Goal: Information Seeking & Learning: Learn about a topic

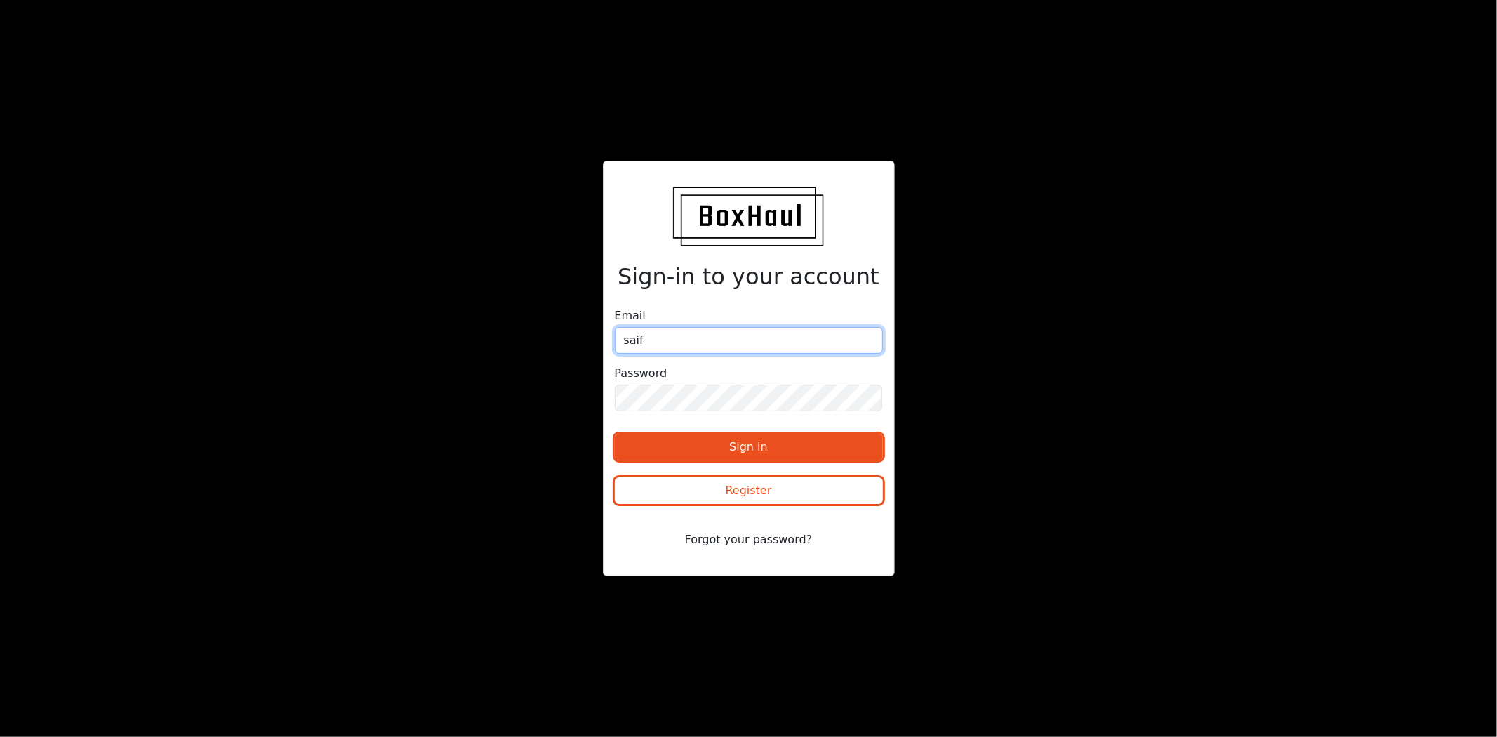
click at [615, 365] on div at bounding box center [615, 365] width 0 height 0
type input "[EMAIL_ADDRESS][DOMAIN_NAME]"
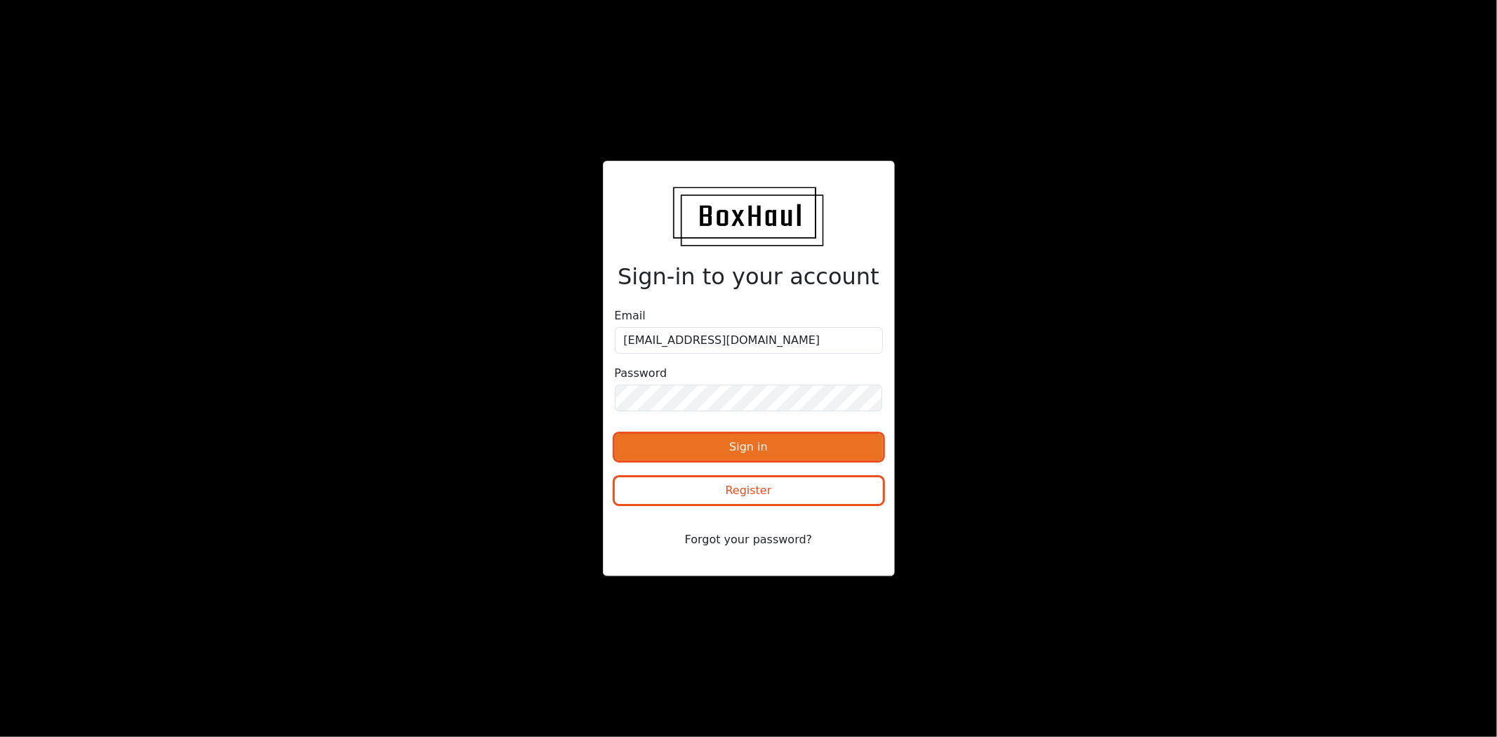
click at [786, 451] on button "Sign in" at bounding box center [749, 447] width 268 height 27
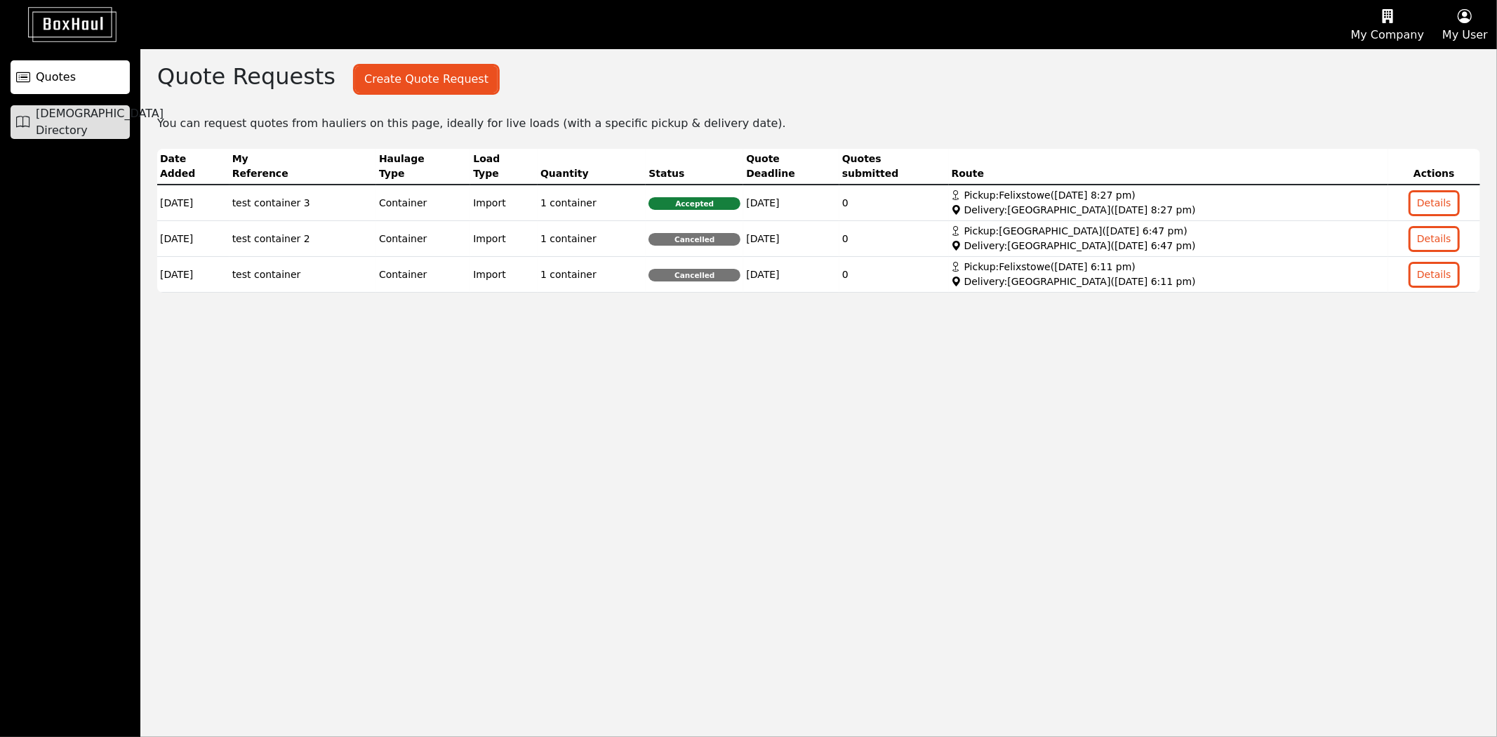
click at [86, 128] on span "[DEMOGRAPHIC_DATA] Directory" at bounding box center [100, 122] width 128 height 34
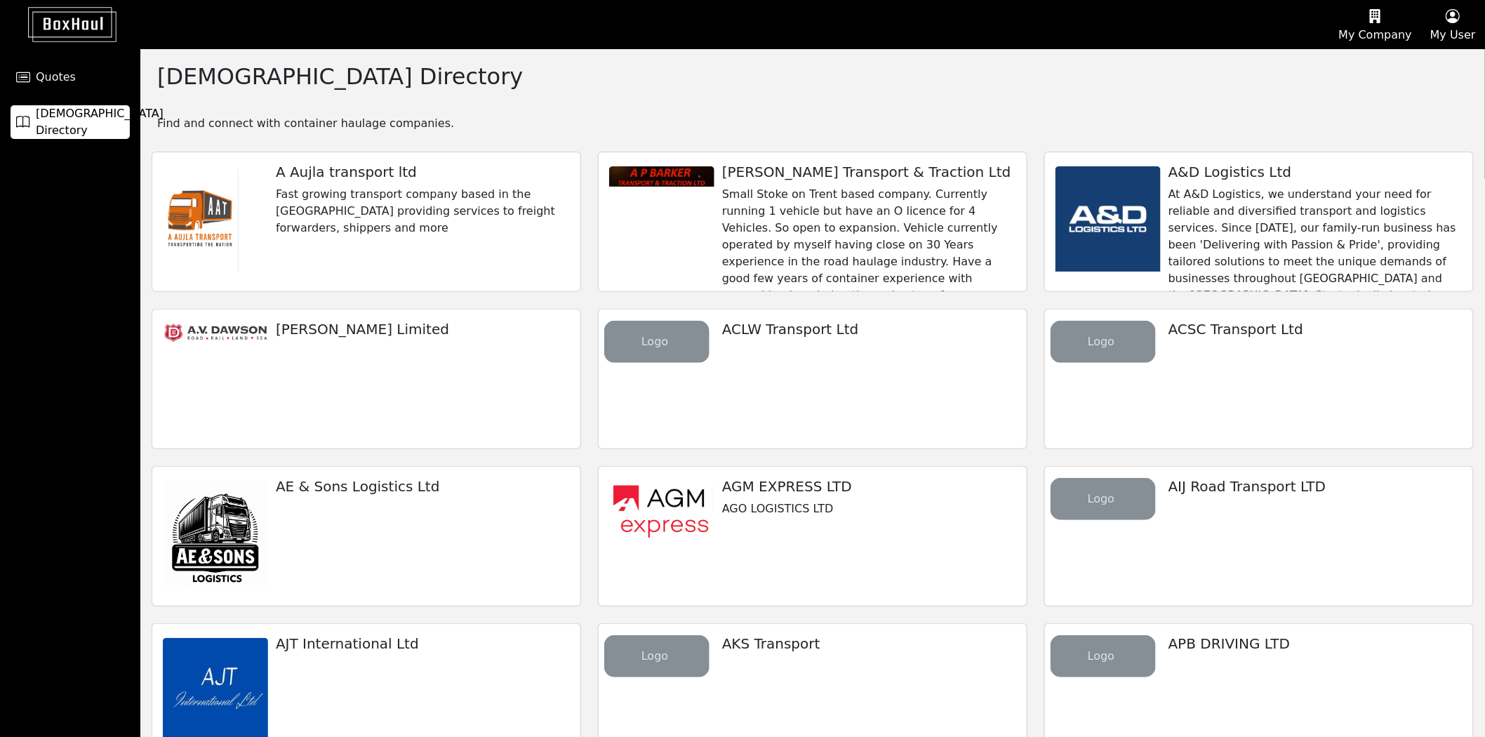
click at [408, 186] on p "Fast growing transport company based in the [GEOGRAPHIC_DATA] providing service…" at bounding box center [422, 211] width 293 height 51
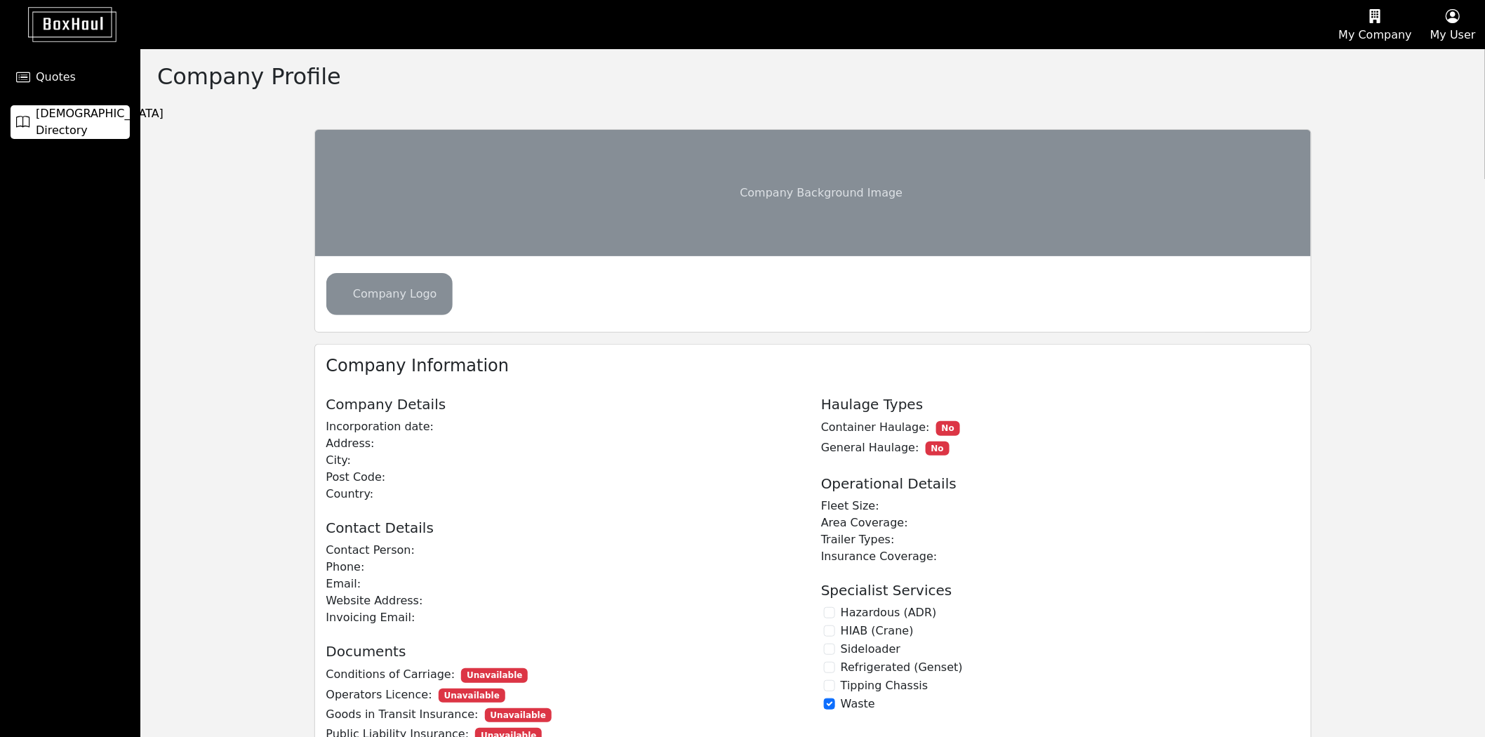
checkbox input "true"
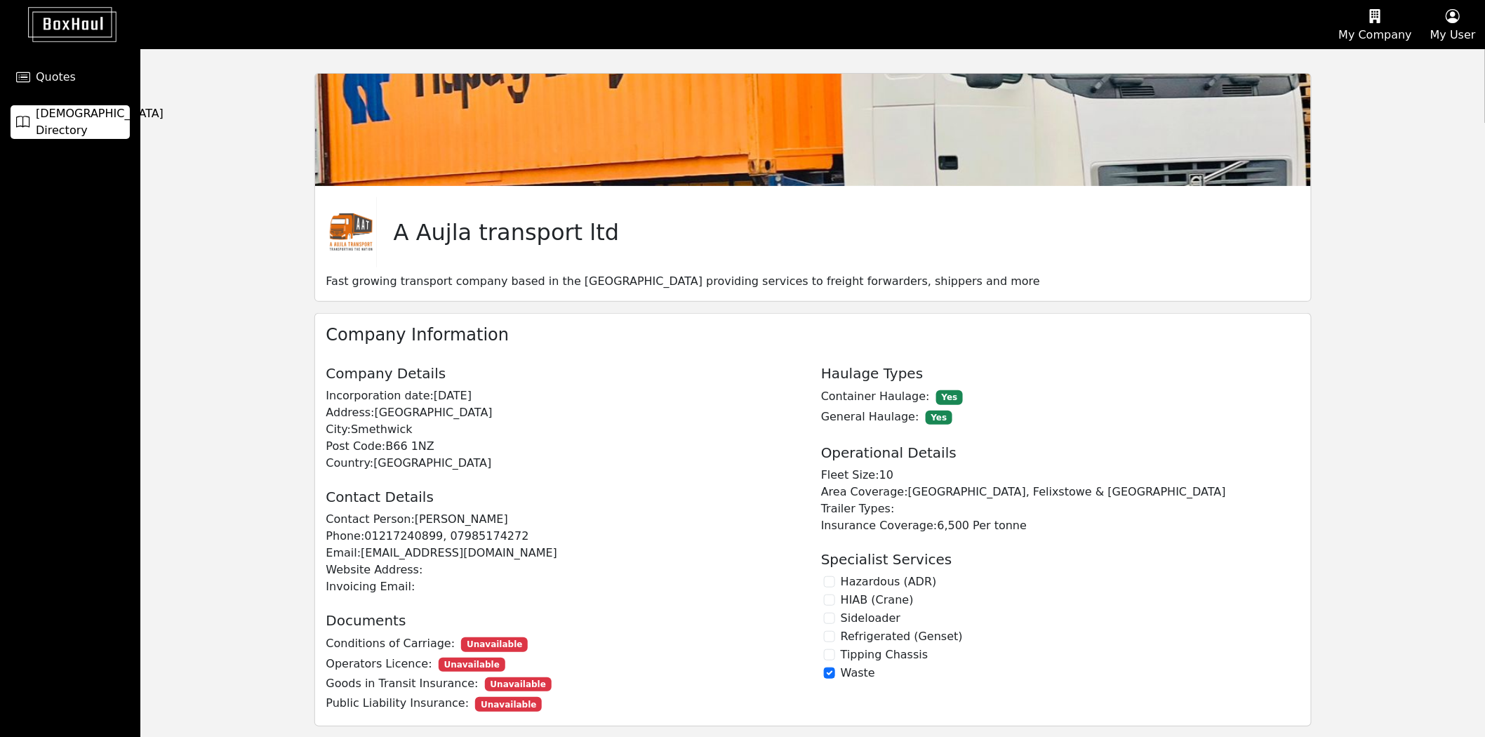
scroll to position [127, 0]
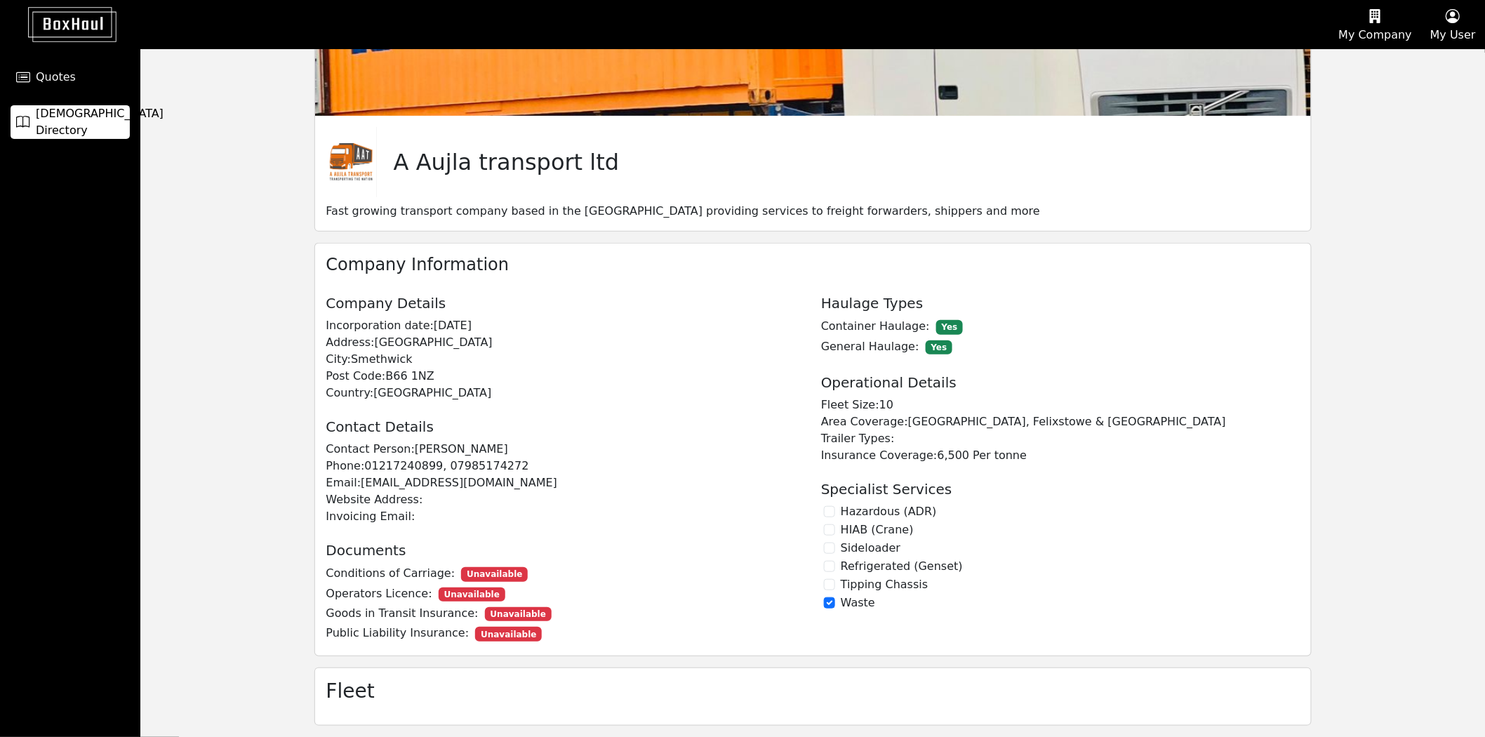
click at [93, 115] on span "[DEMOGRAPHIC_DATA] Directory" at bounding box center [100, 122] width 128 height 34
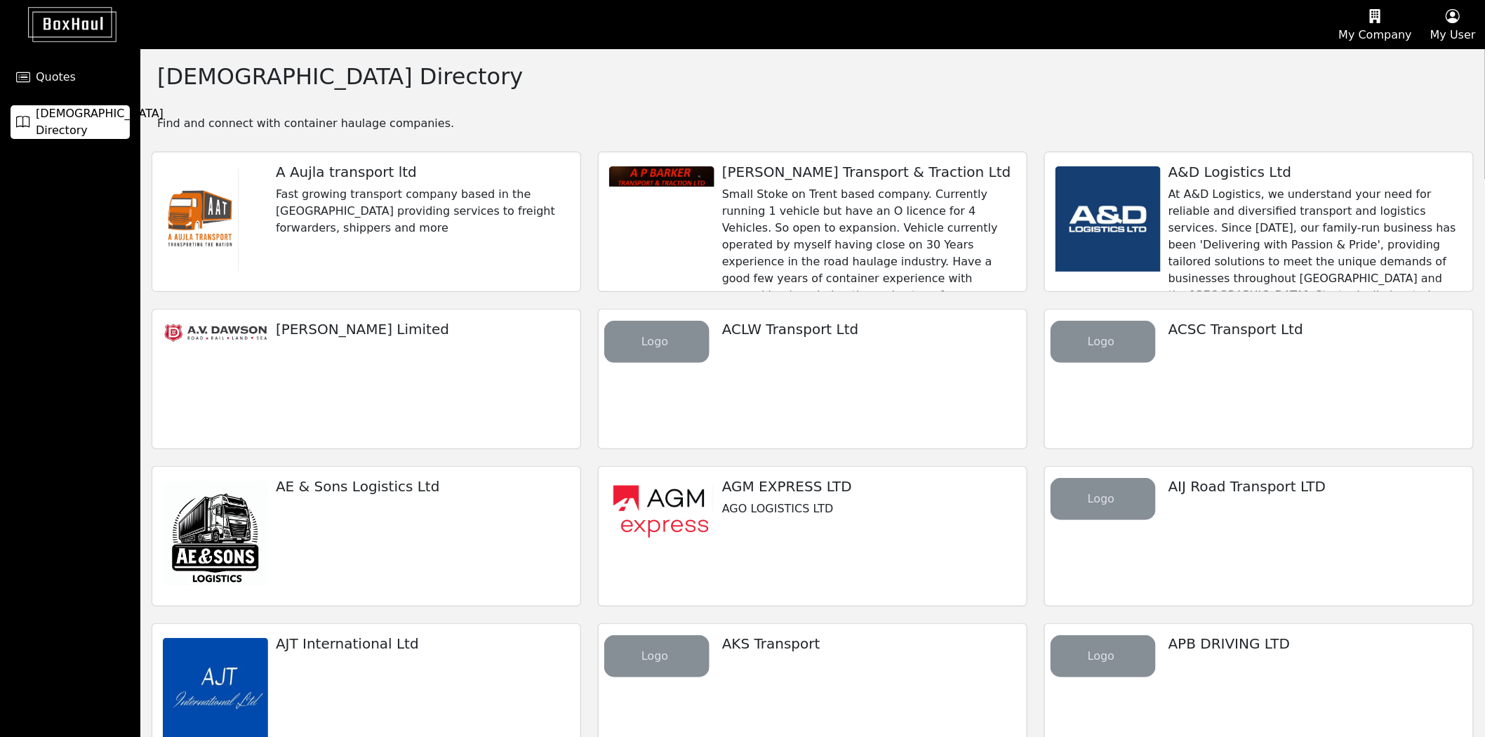
click at [1204, 212] on p "At A&D Logistics, we understand your need for reliable and diversified transpor…" at bounding box center [1315, 337] width 293 height 303
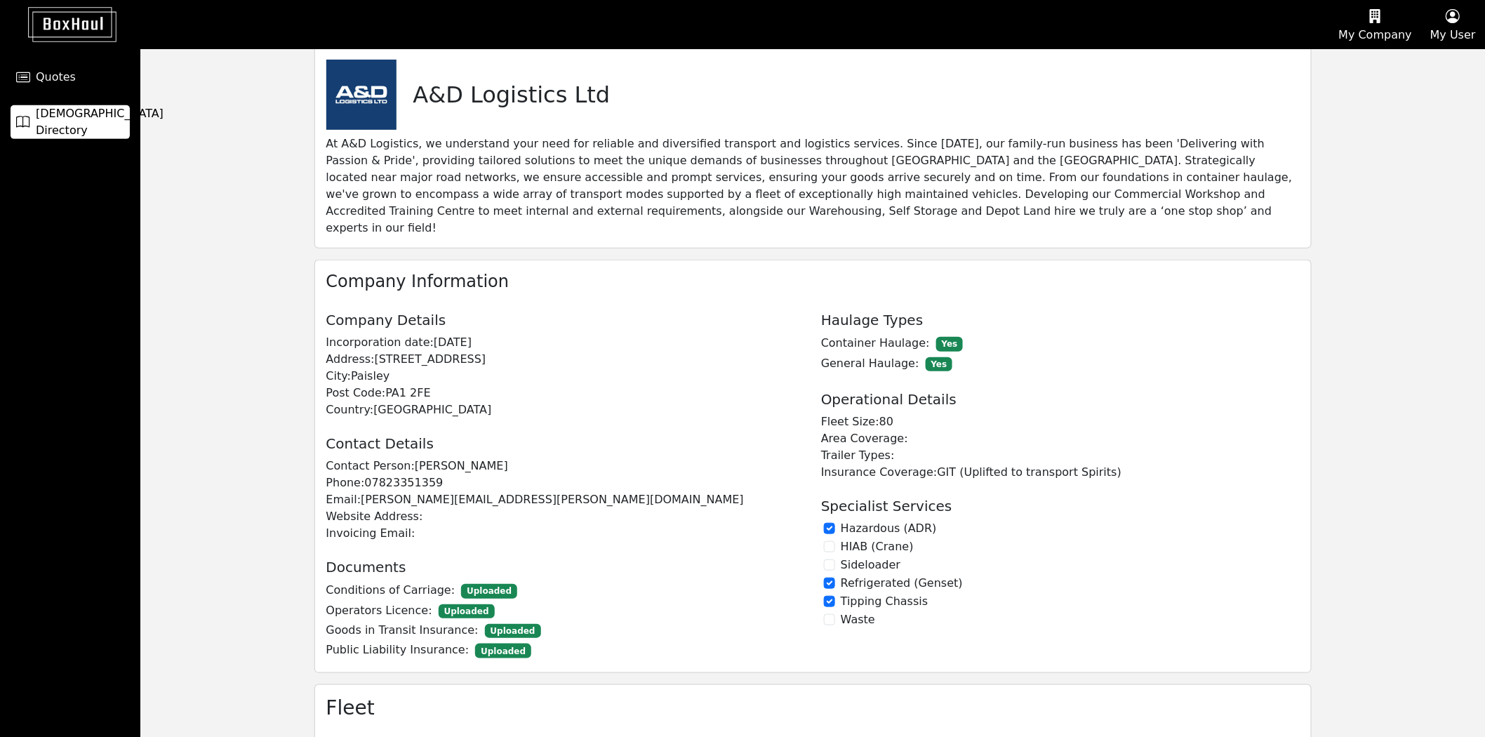
click at [82, 113] on span "[DEMOGRAPHIC_DATA] Directory" at bounding box center [100, 122] width 128 height 34
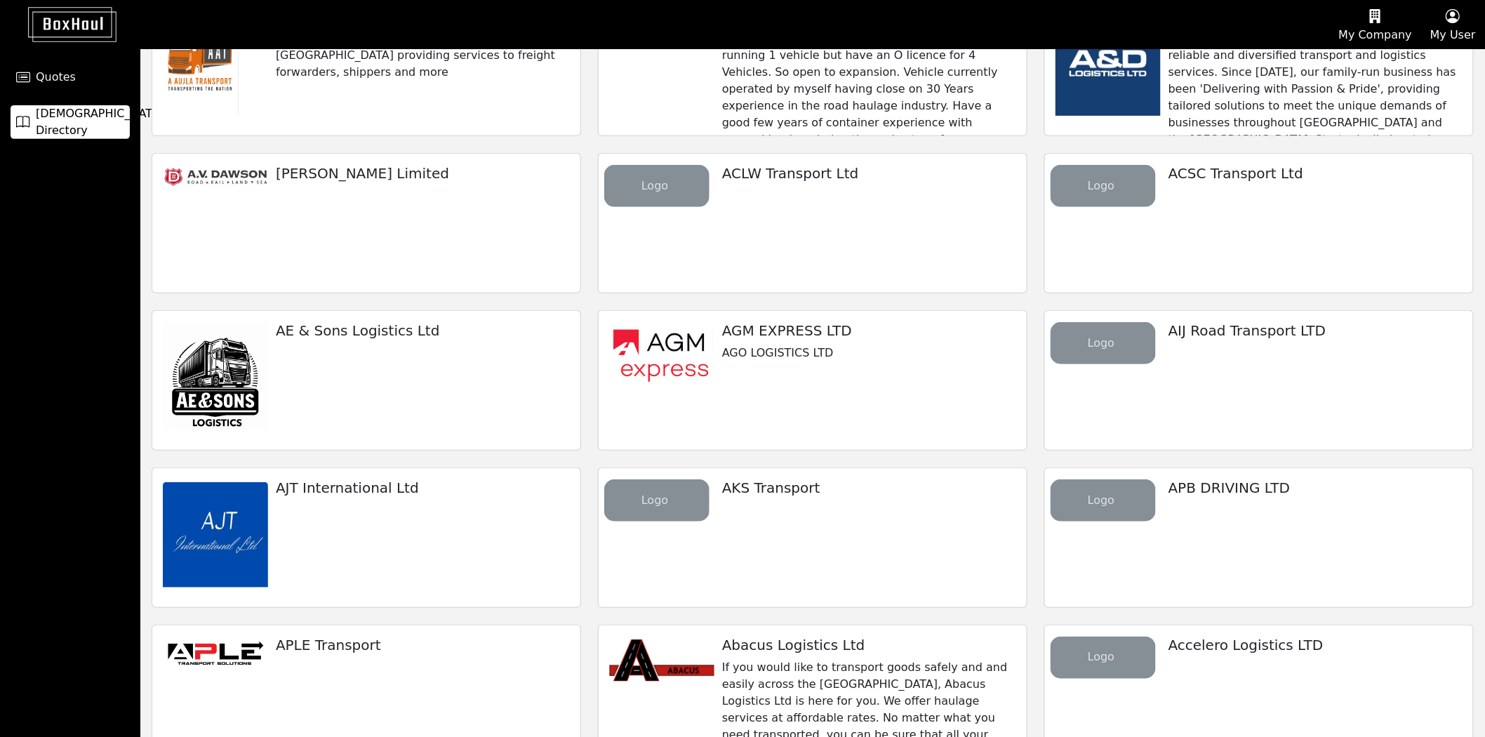
click at [461, 380] on div "AE & Sons Logistics Ltd" at bounding box center [422, 370] width 333 height 119
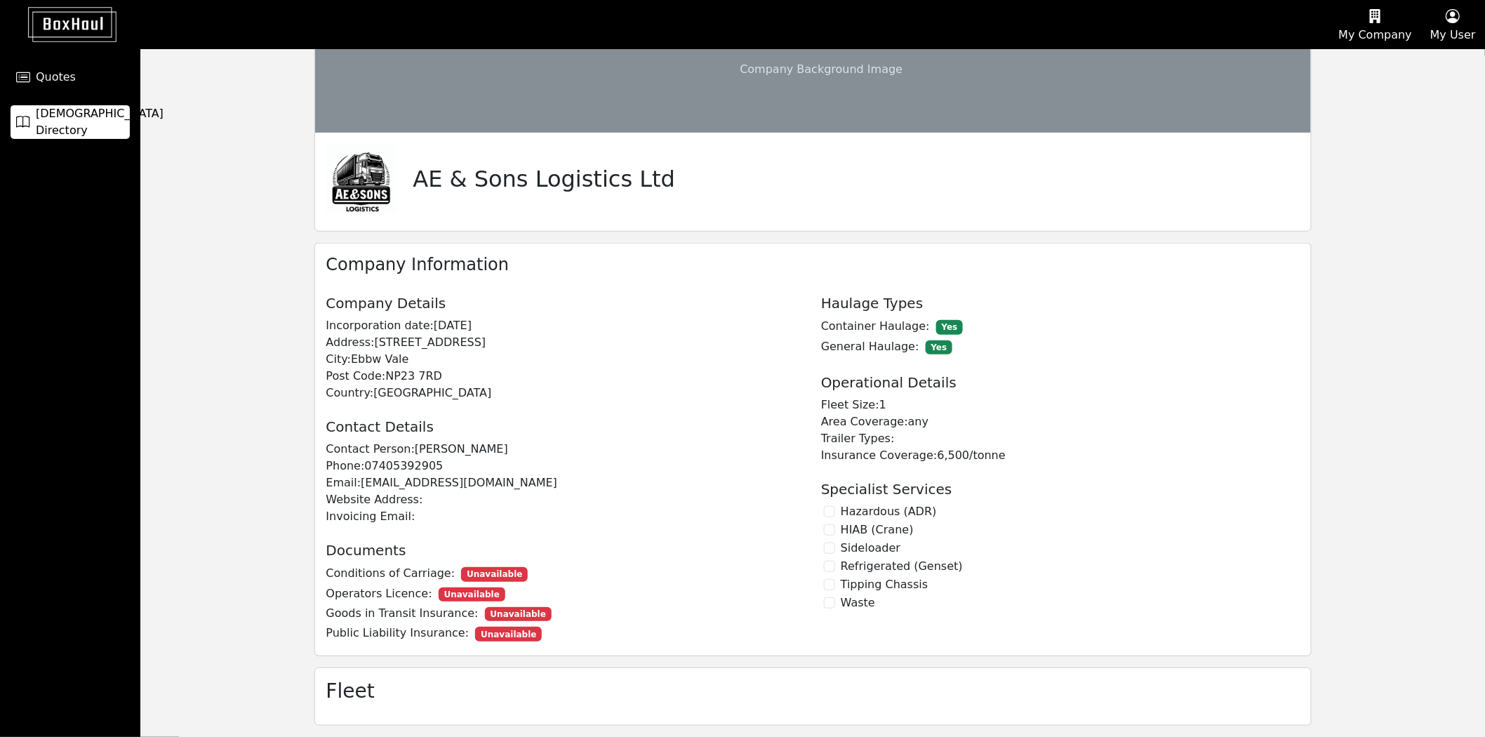
click at [98, 126] on span "[DEMOGRAPHIC_DATA] Directory" at bounding box center [100, 122] width 128 height 34
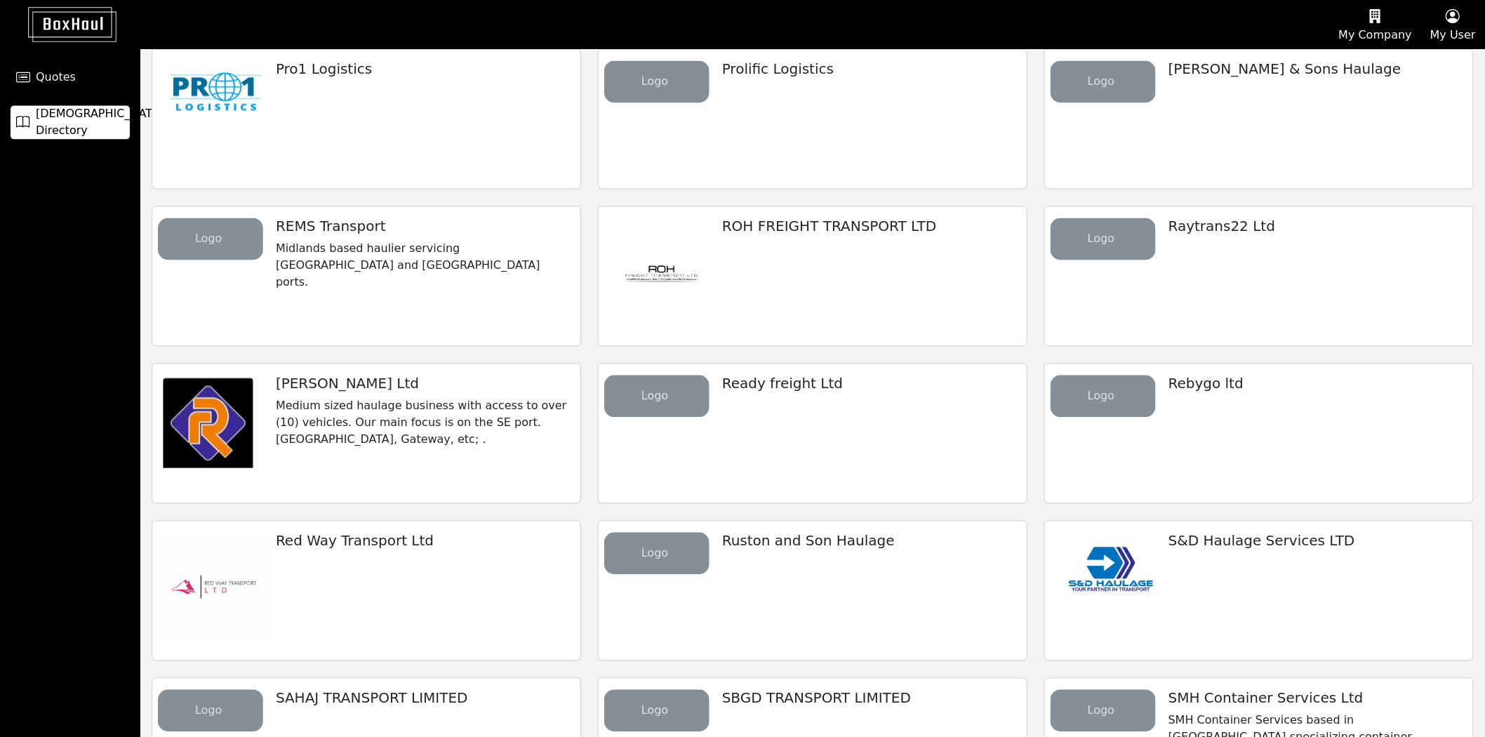
scroll to position [7693, 0]
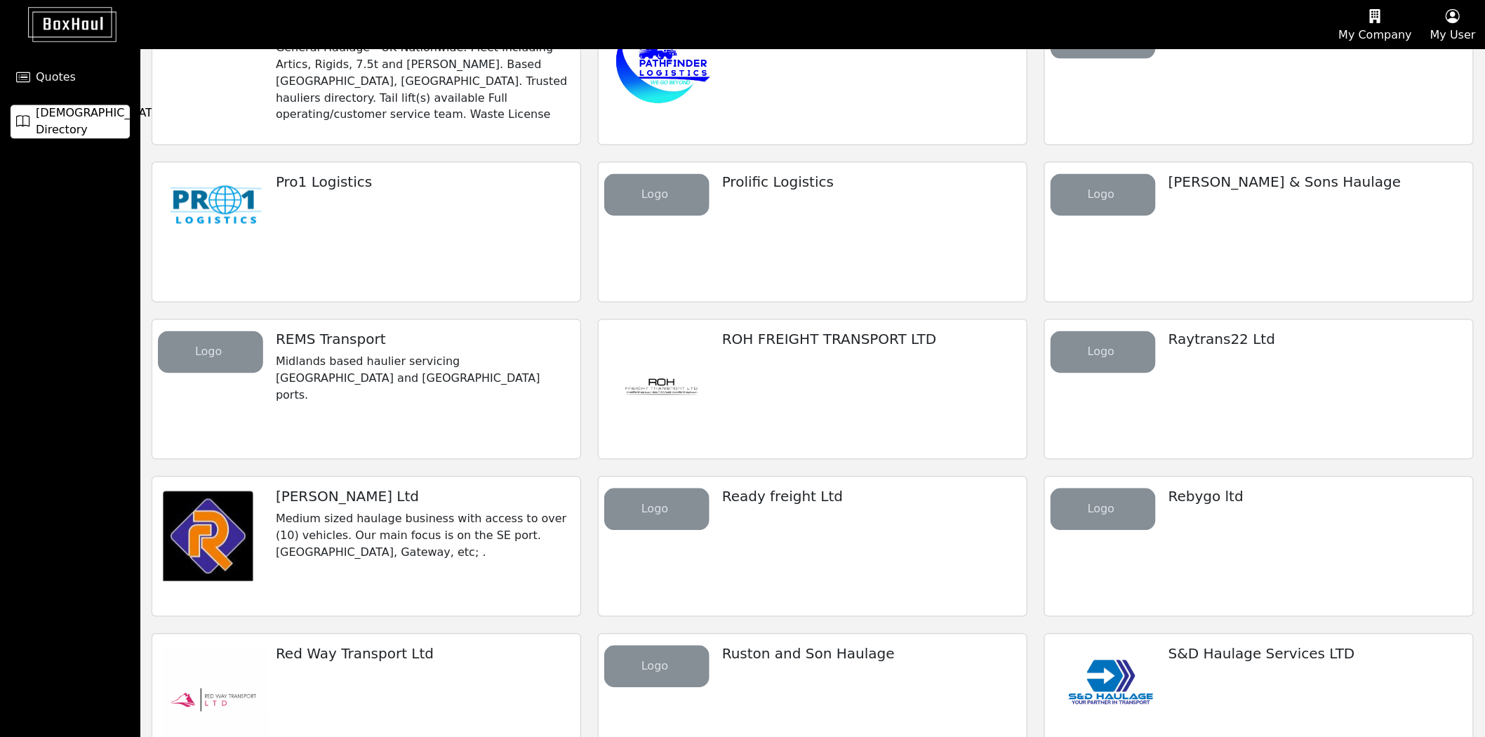
click at [498, 507] on div "Razeghi Ltd Medium sized haulage business with access to over (10) vehicles. Ou…" at bounding box center [423, 524] width 316 height 95
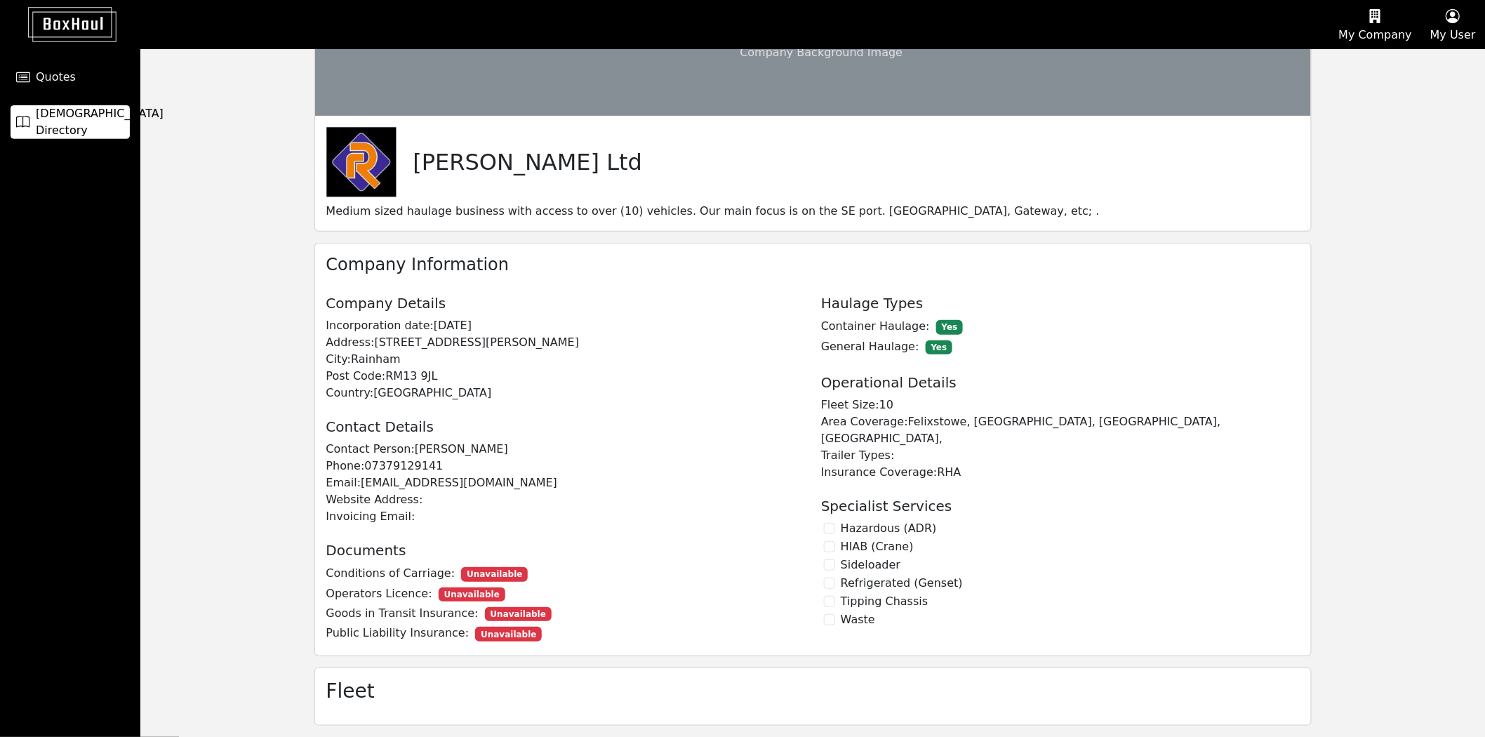
click at [92, 121] on span "[DEMOGRAPHIC_DATA] Directory" at bounding box center [100, 122] width 128 height 34
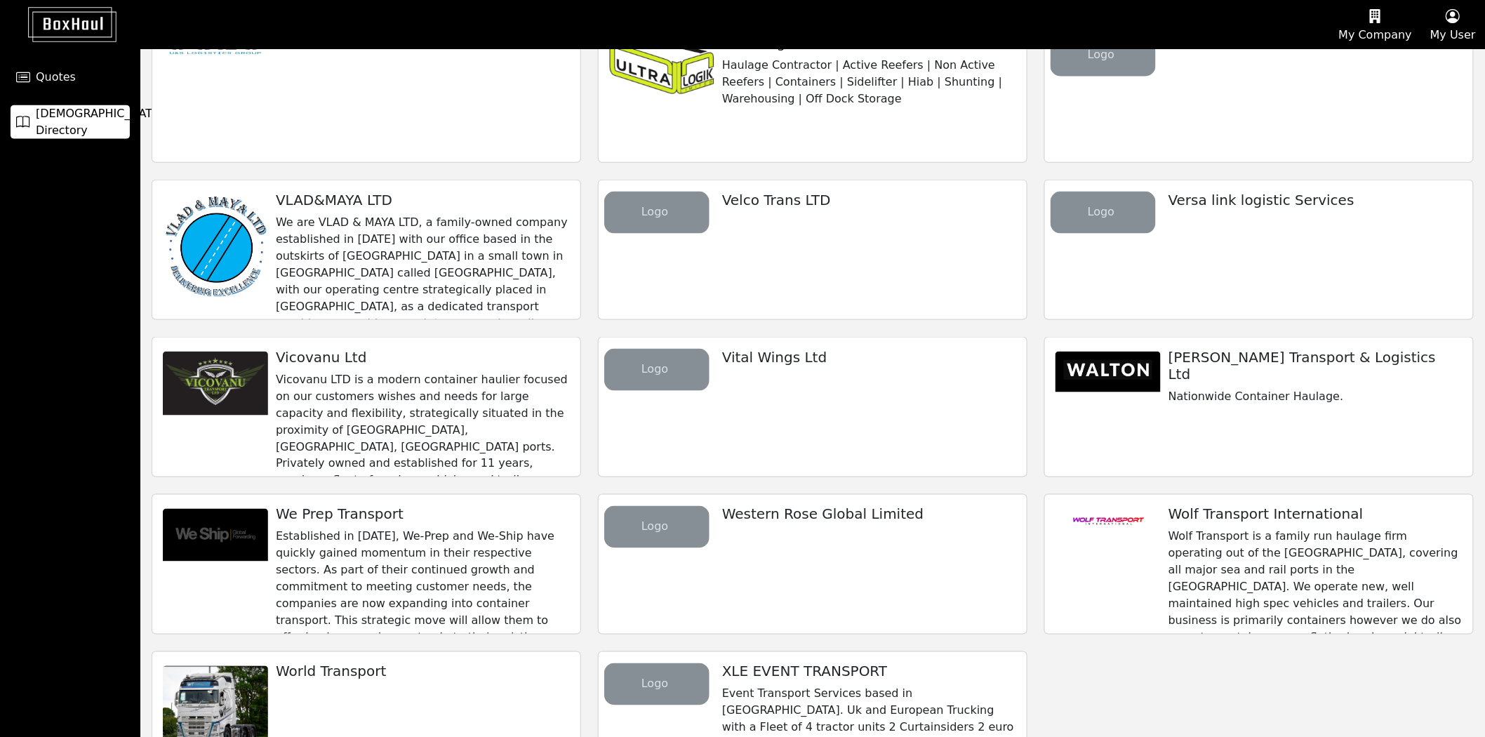
scroll to position [9619, 0]
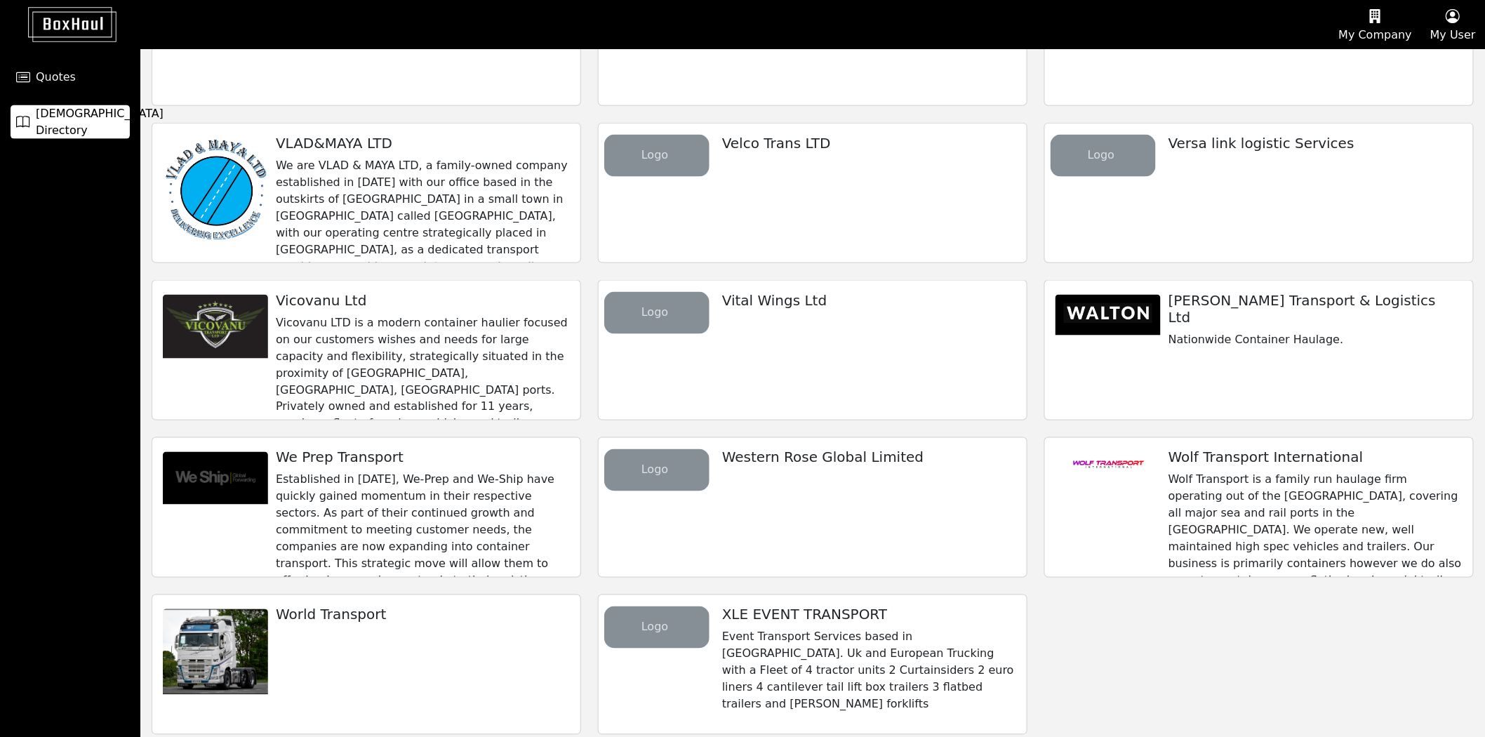
click at [1341, 411] on div "Walton Transport & Logistics Ltd Nationwide Container Haulage." at bounding box center [1259, 350] width 430 height 140
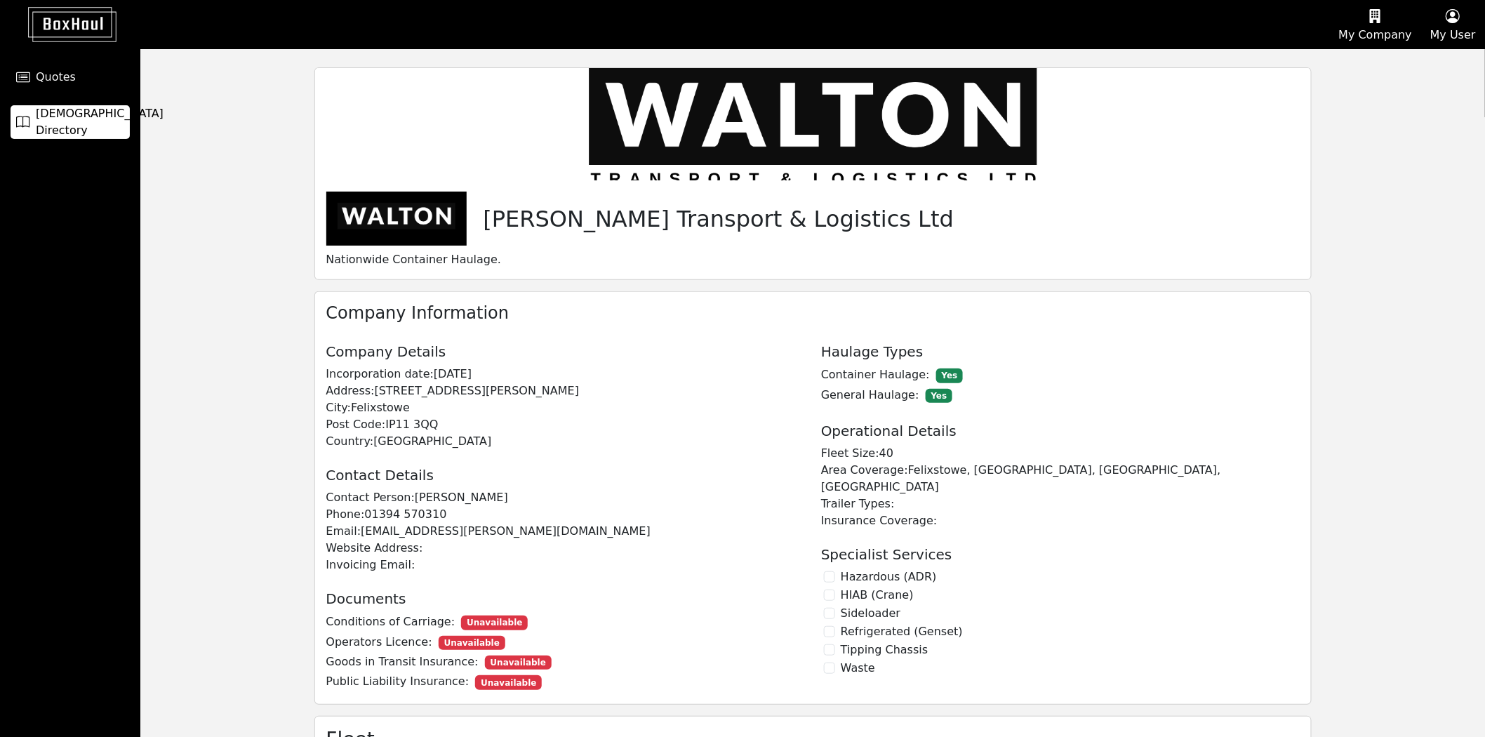
scroll to position [110, 0]
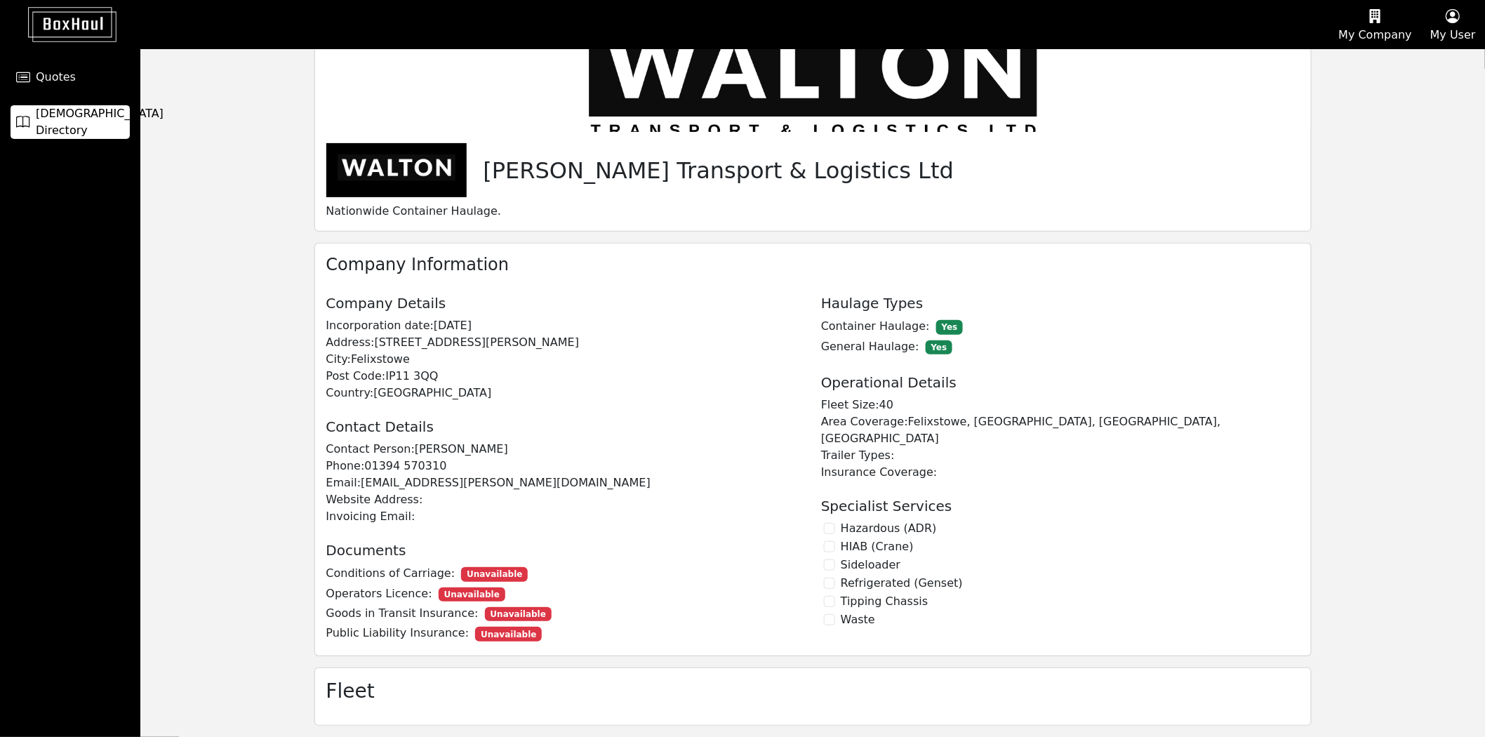
click at [83, 110] on link "[DEMOGRAPHIC_DATA] Directory" at bounding box center [70, 122] width 119 height 34
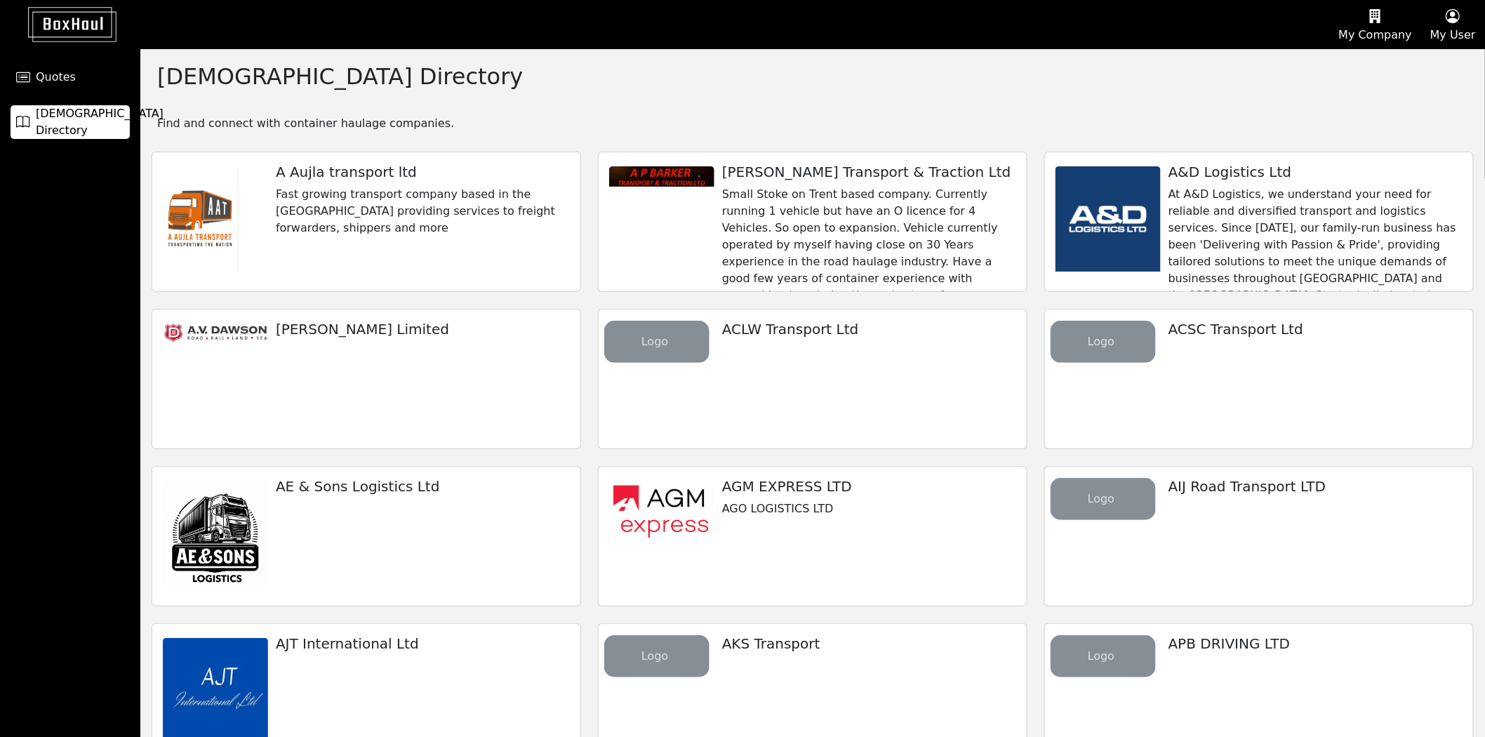
click at [1275, 242] on p "At A&D Logistics, we understand your need for reliable and diversified transpor…" at bounding box center [1315, 337] width 293 height 303
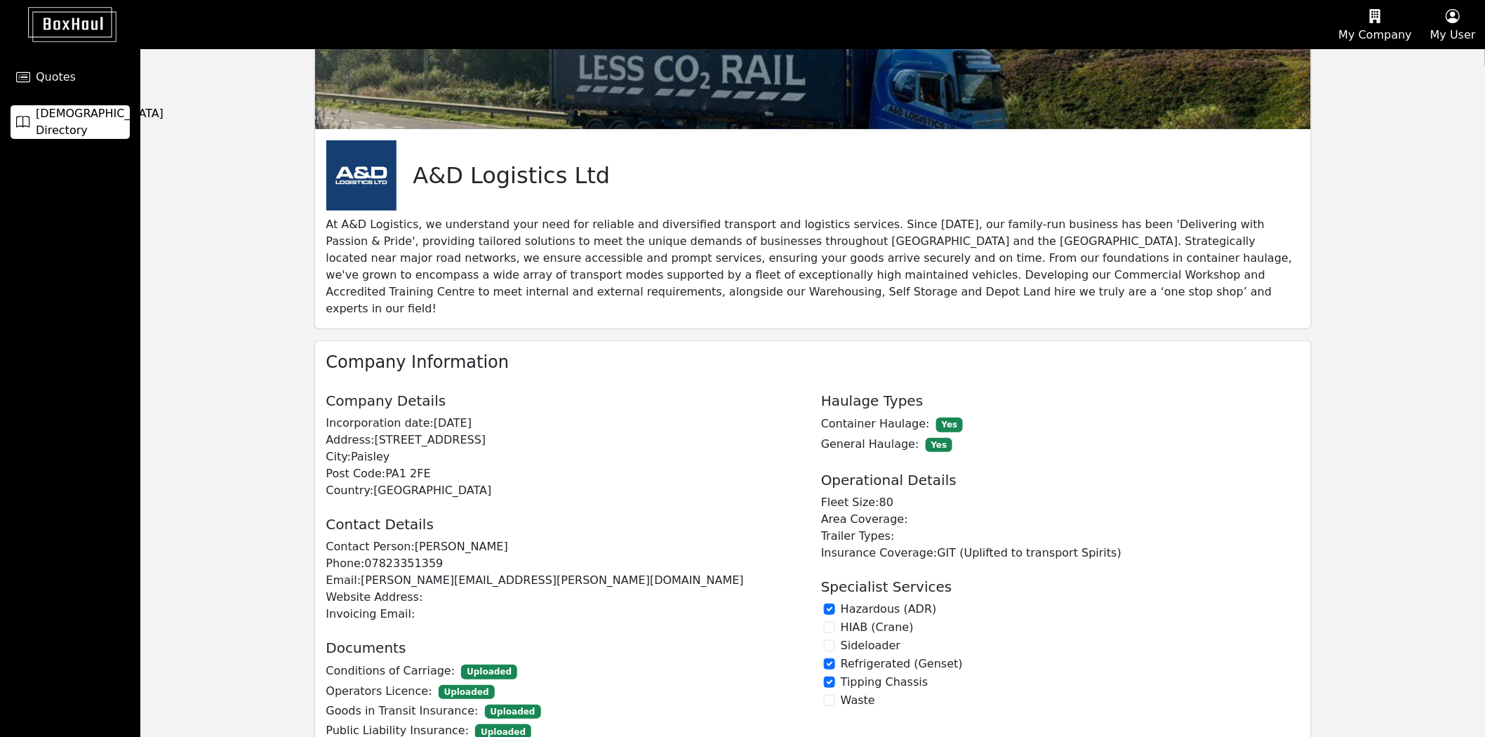
scroll to position [194, 0]
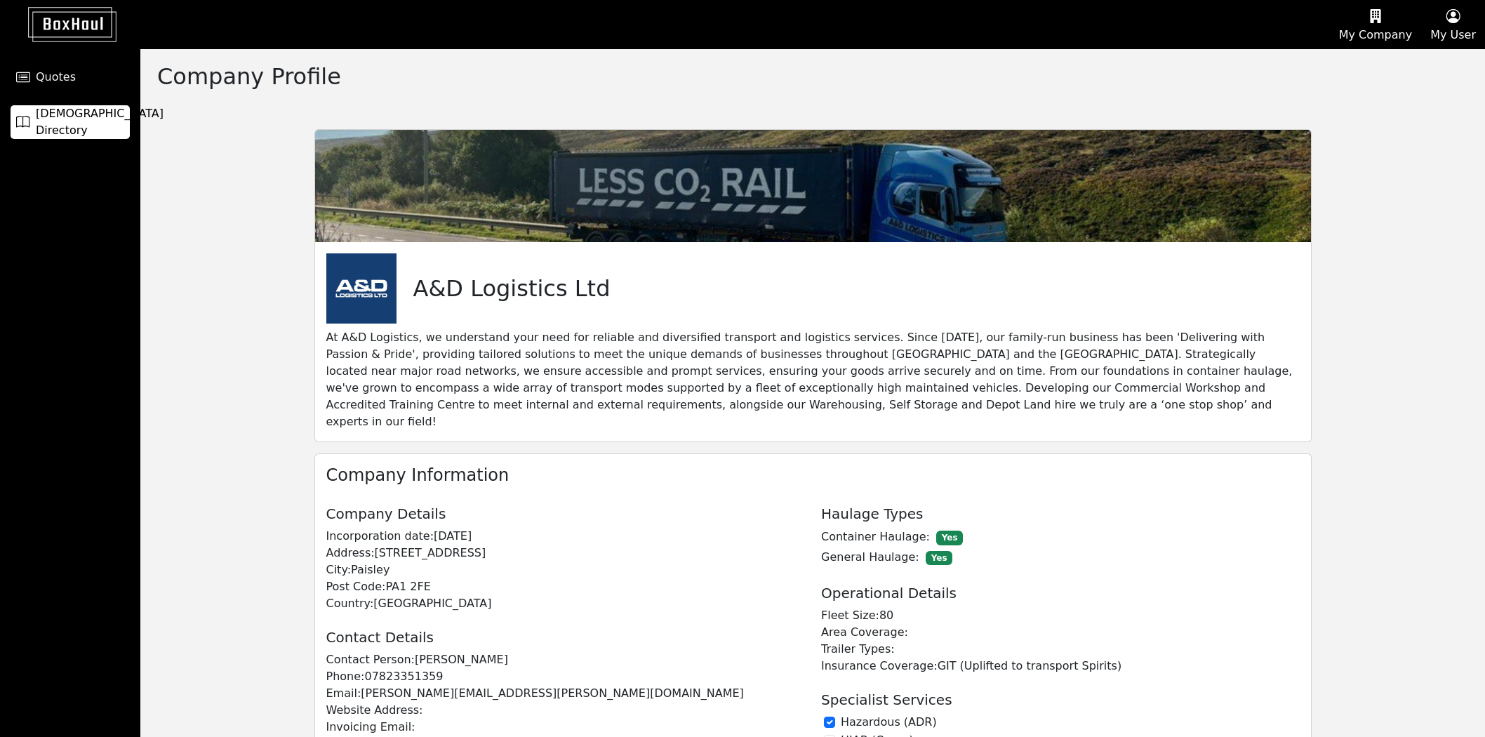
scroll to position [194, 0]
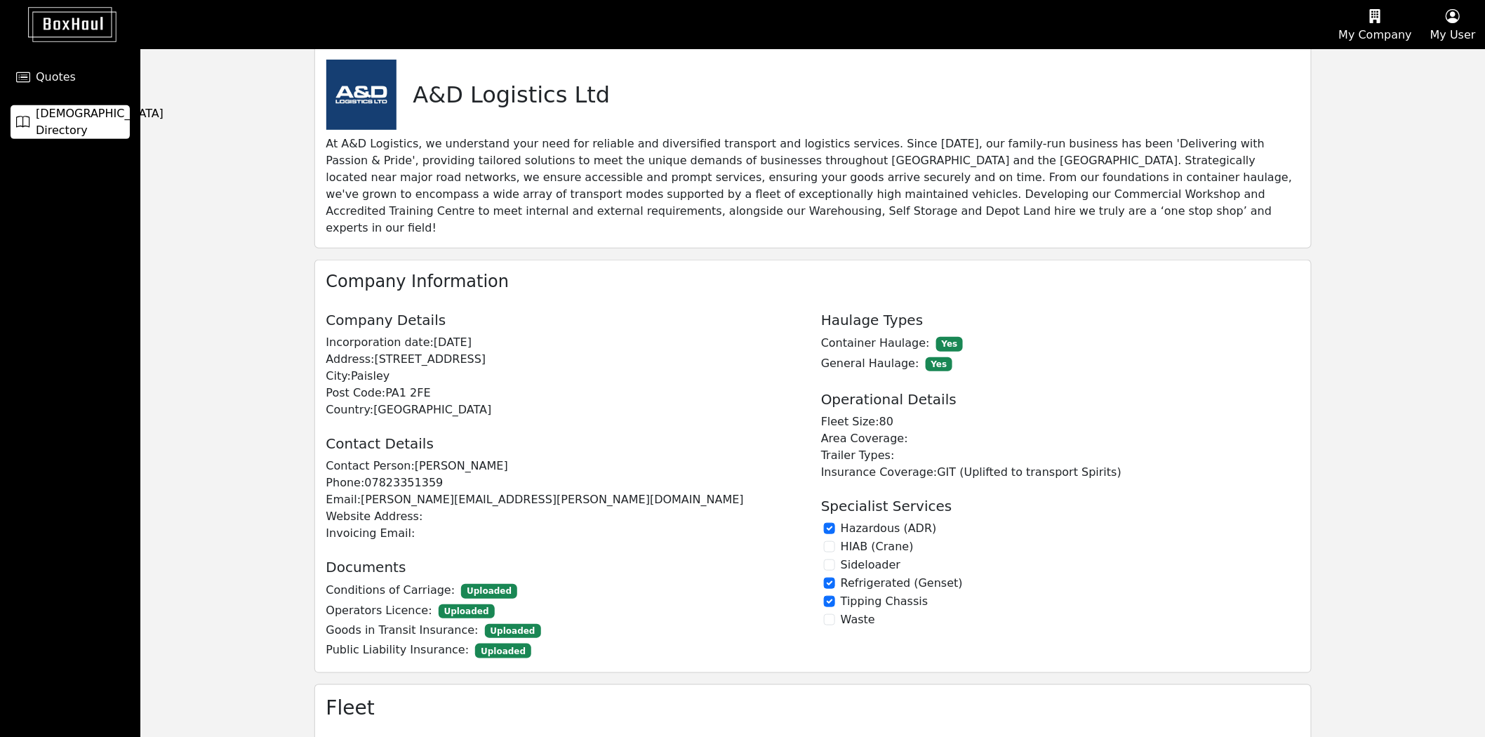
drag, startPoint x: 103, startPoint y: 127, endPoint x: 146, endPoint y: 135, distance: 43.6
click at [103, 127] on span "[DEMOGRAPHIC_DATA] Directory" at bounding box center [100, 122] width 128 height 34
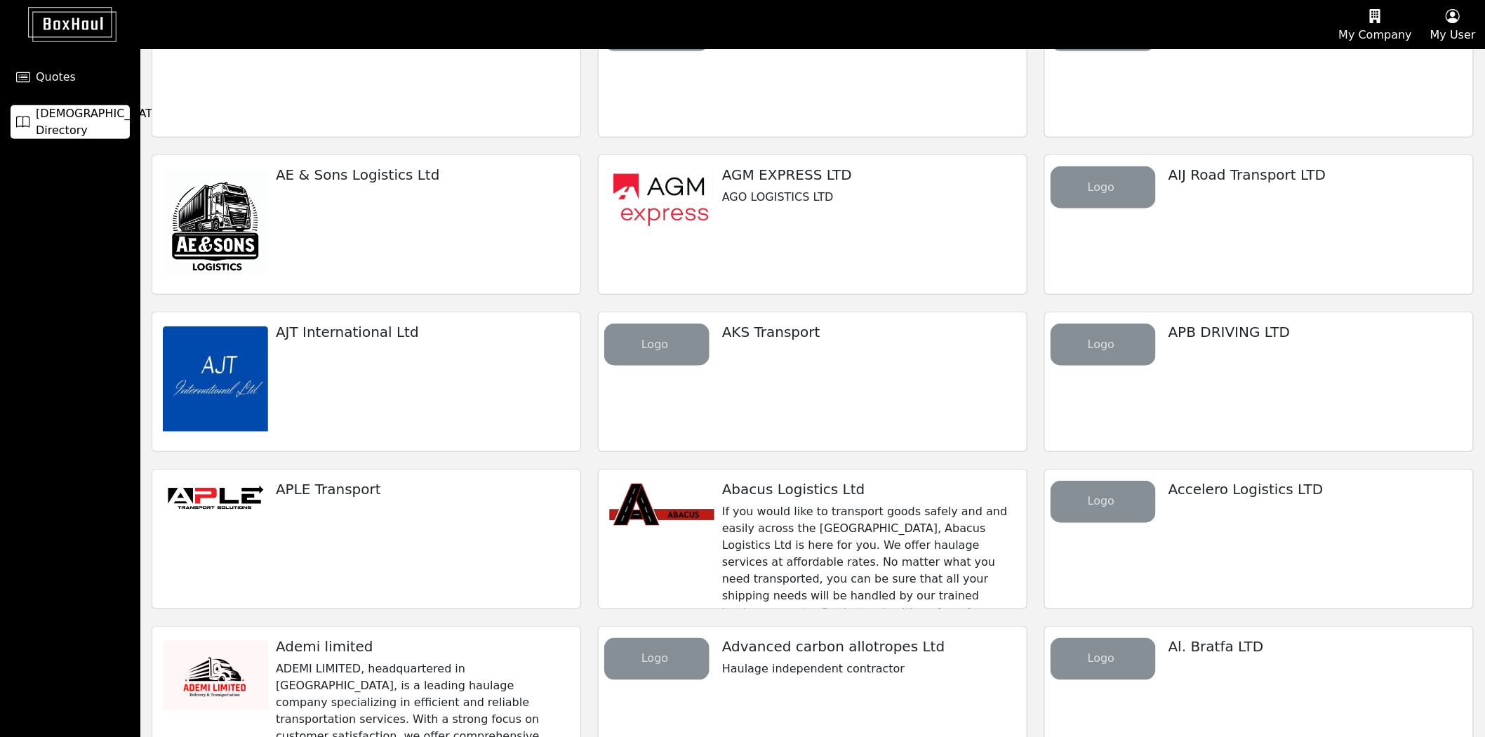
click at [773, 239] on div "AGM EXPRESS LTD AGO LOGISTICS LTD" at bounding box center [813, 224] width 430 height 140
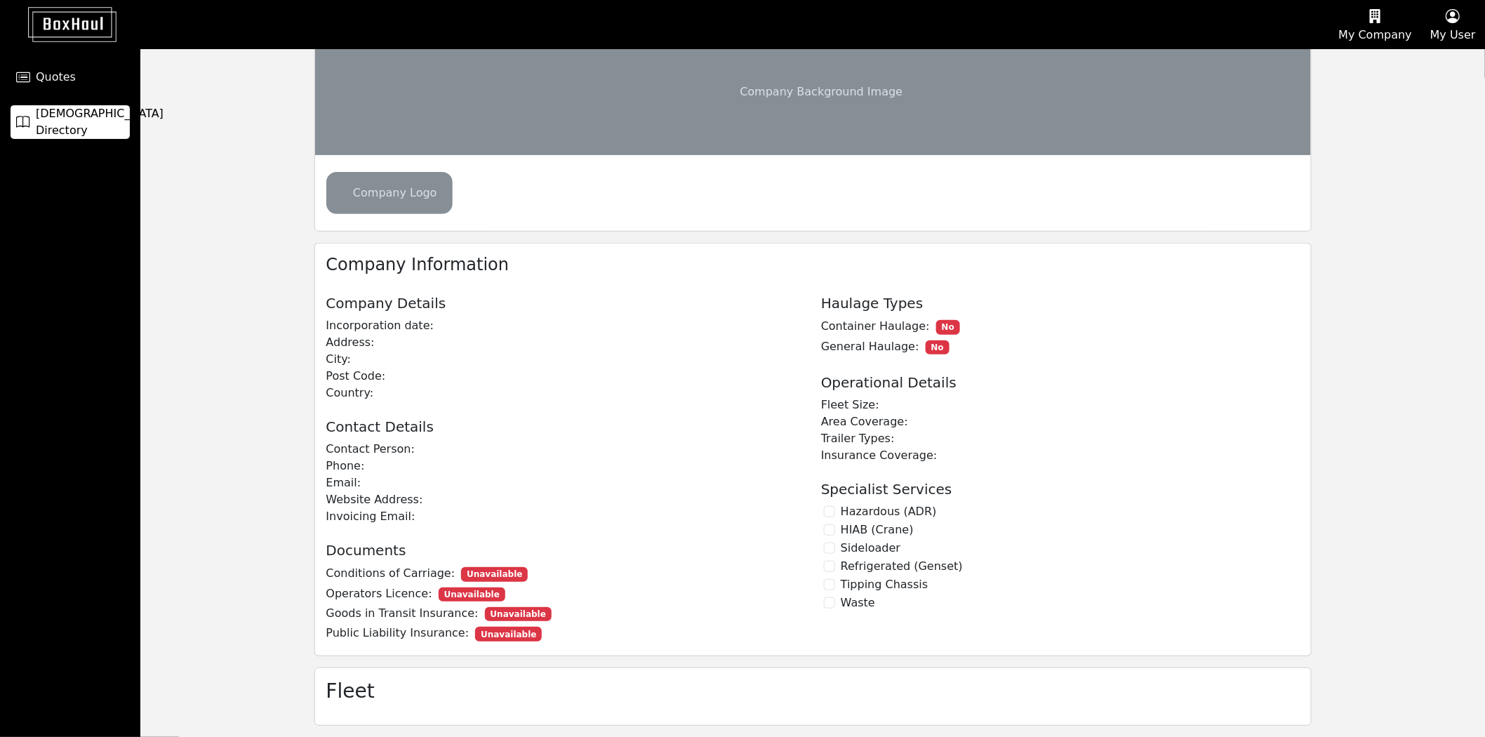
scroll to position [15, 0]
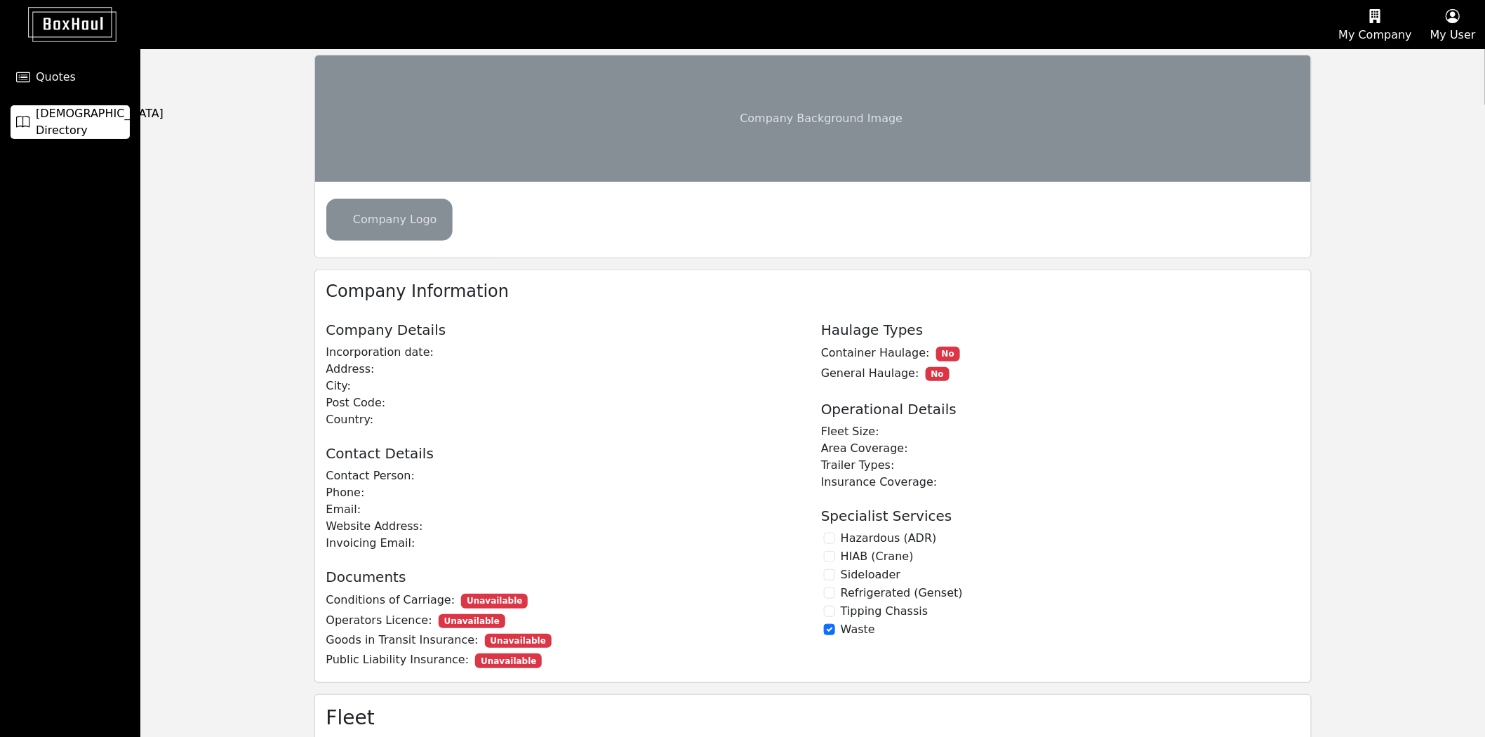
checkbox input "true"
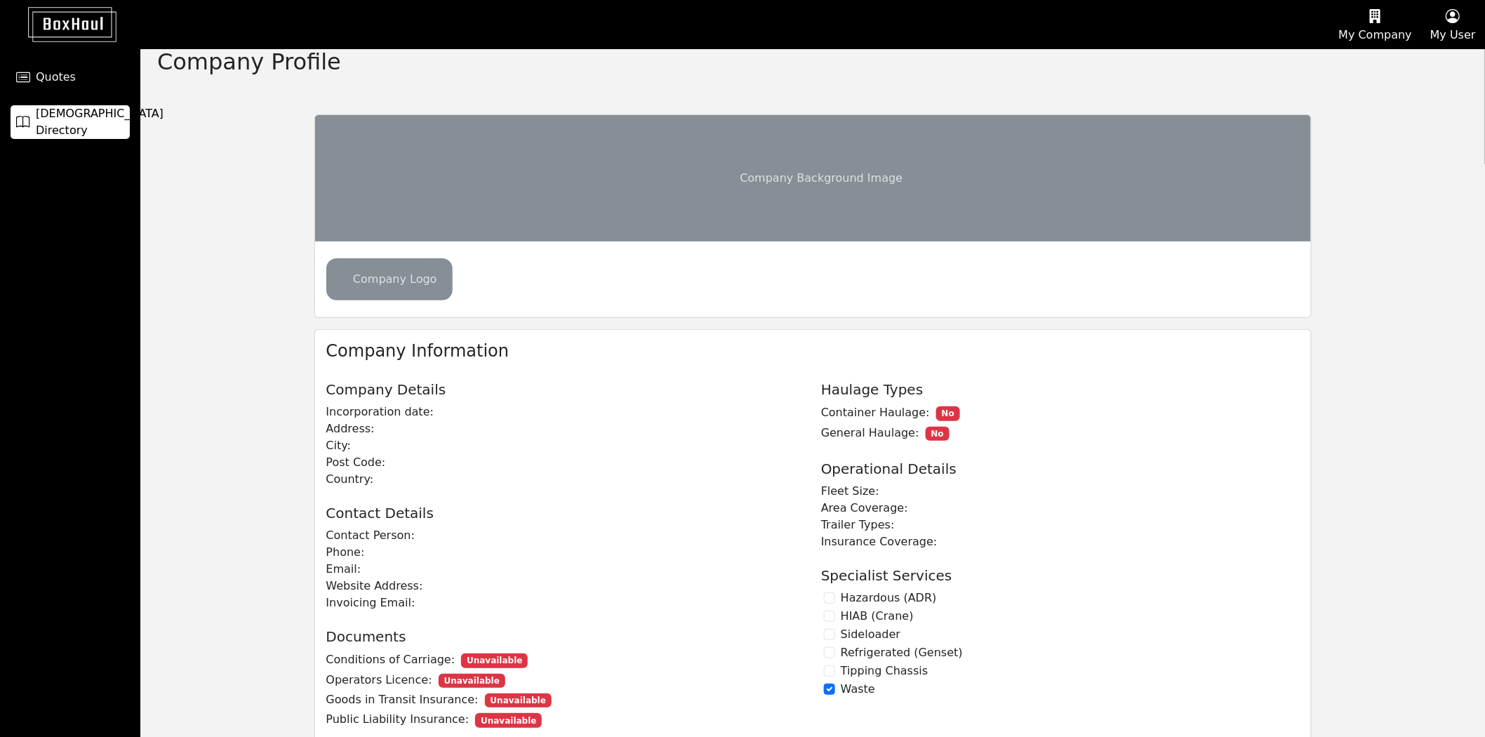
scroll to position [0, 0]
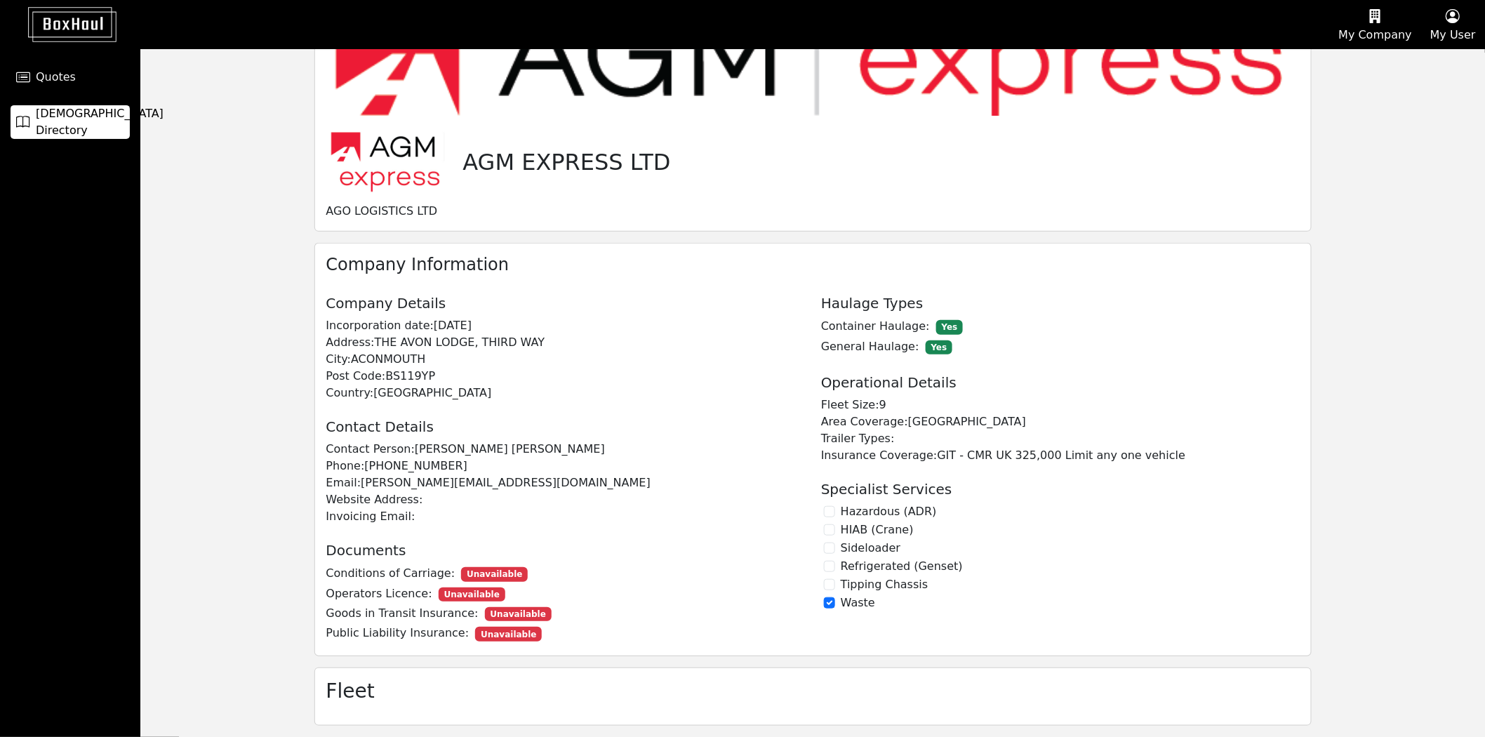
click at [93, 118] on span "[DEMOGRAPHIC_DATA] Directory" at bounding box center [100, 122] width 128 height 34
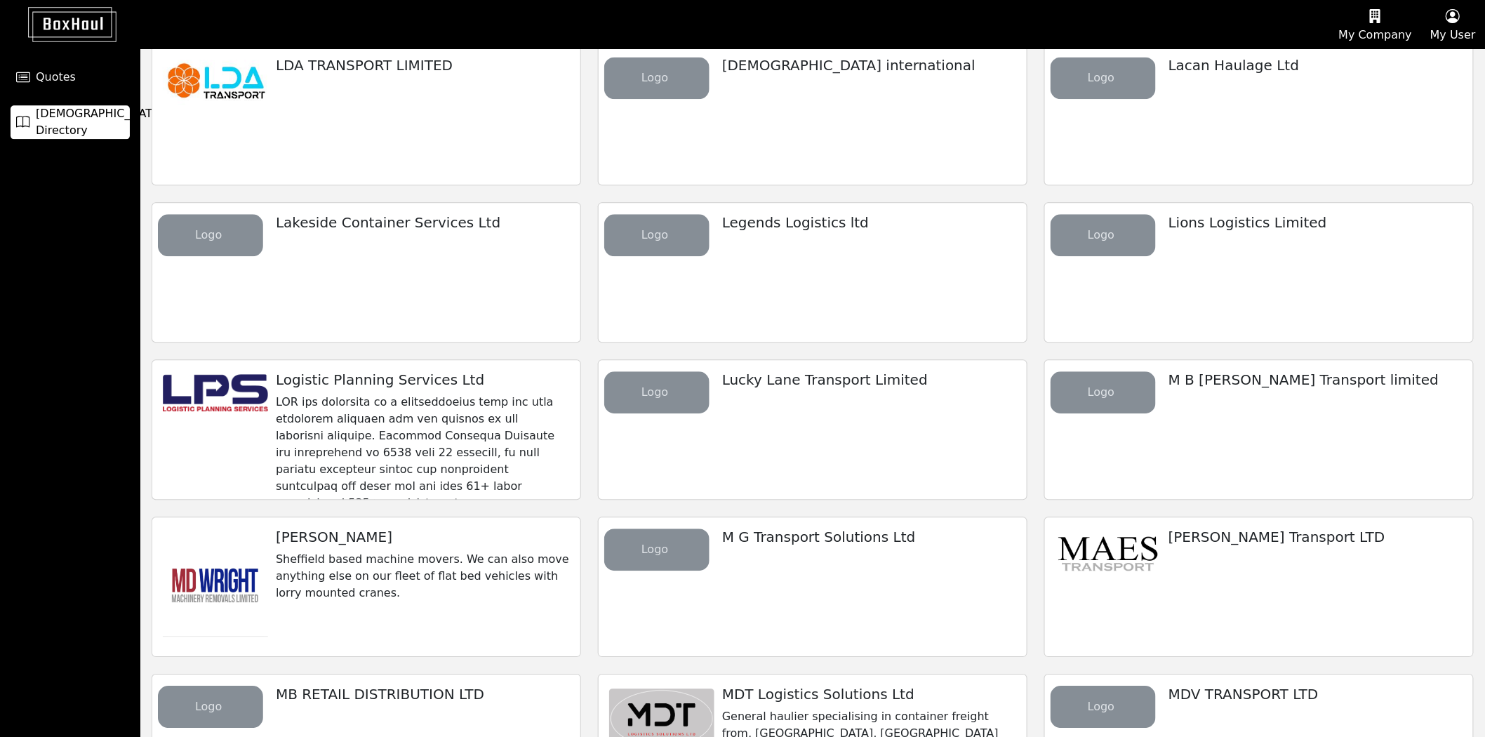
scroll to position [5732, 0]
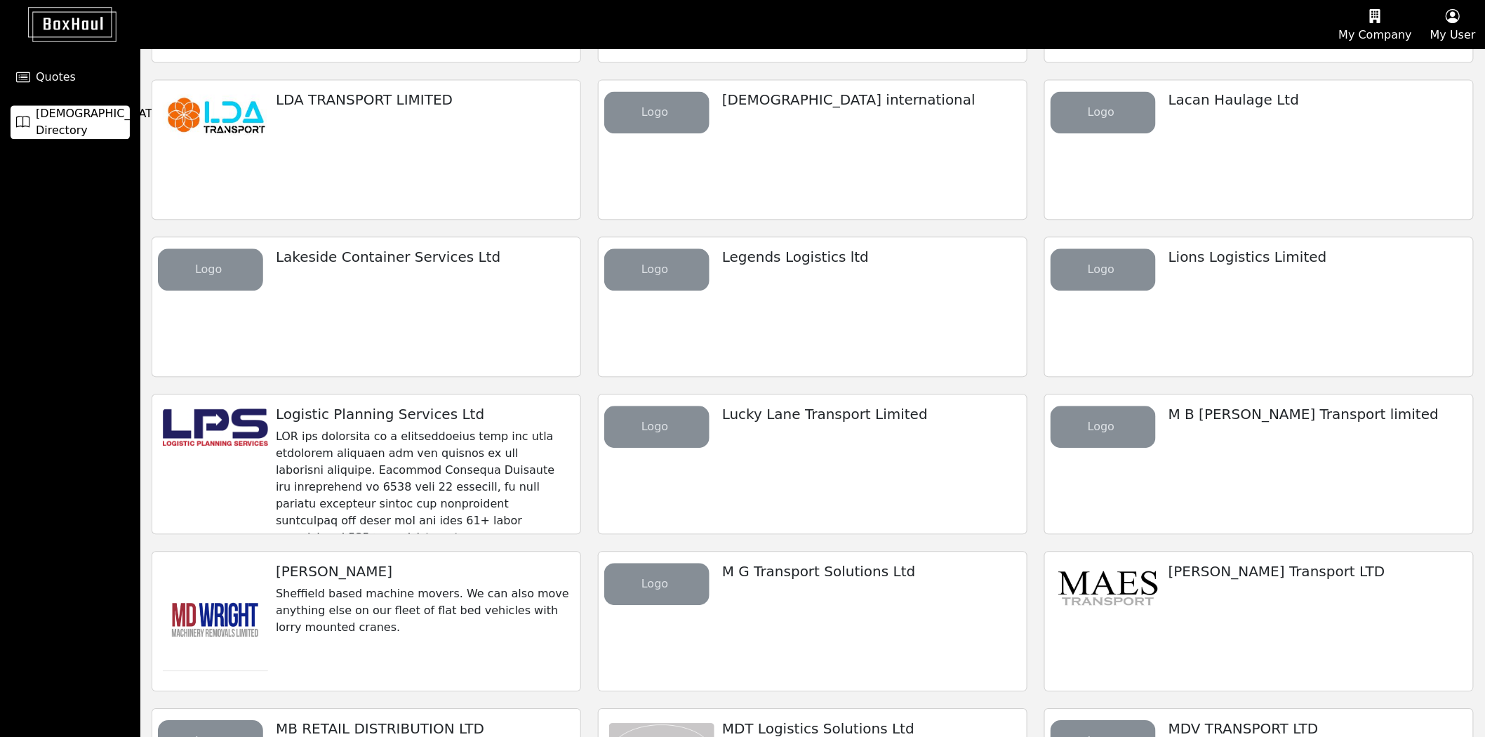
click at [467, 116] on div "LDA TRANSPORT LIMITED" at bounding box center [423, 102] width 316 height 45
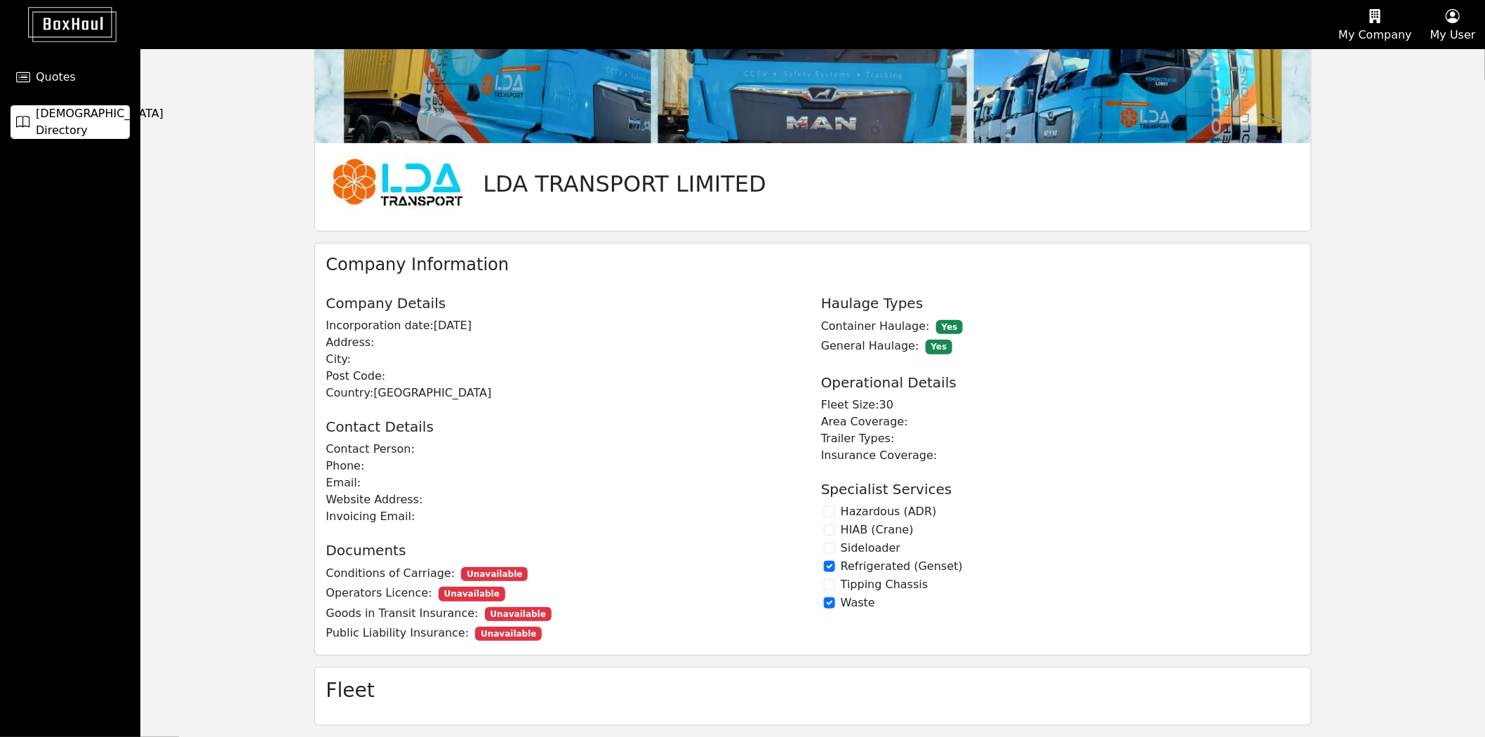
click at [78, 131] on link "[DEMOGRAPHIC_DATA] Directory" at bounding box center [70, 122] width 119 height 34
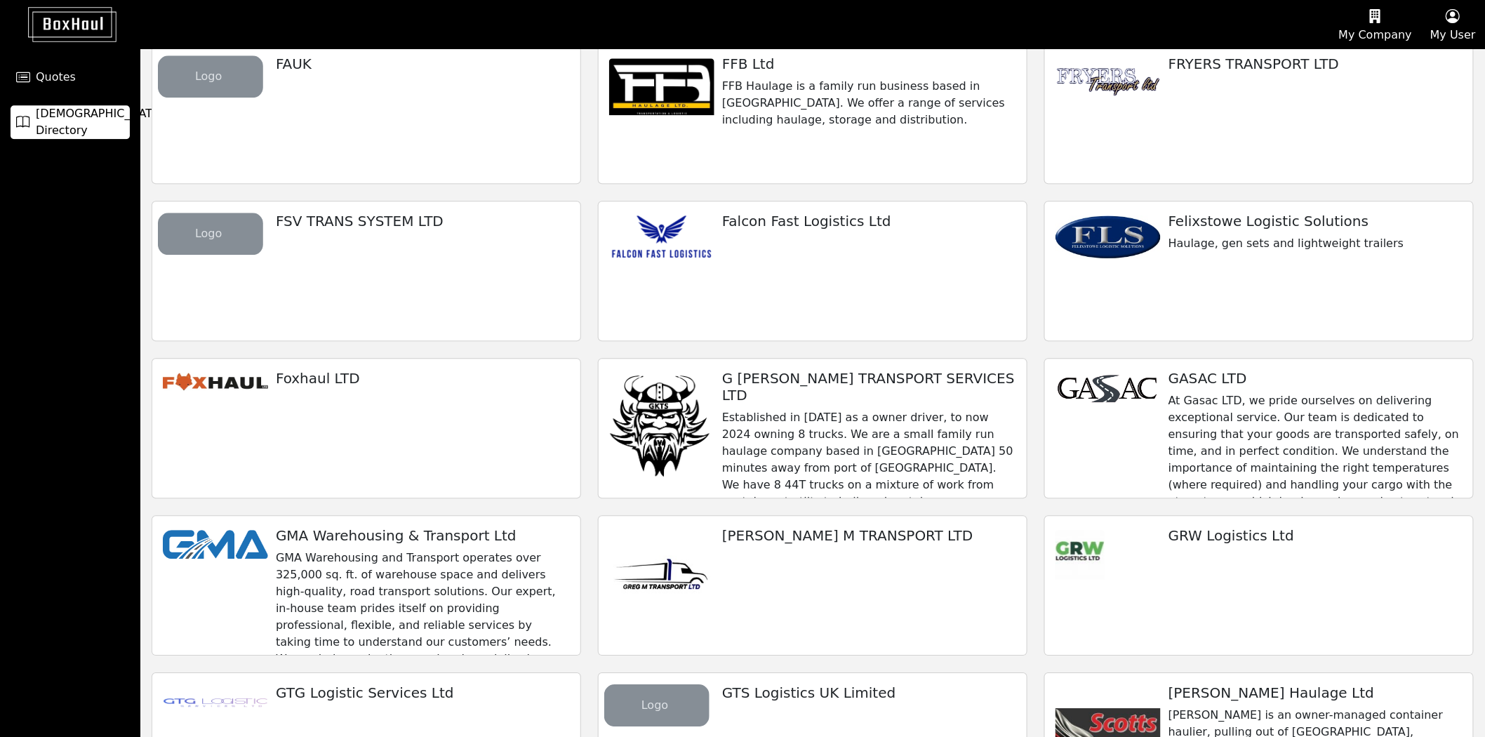
scroll to position [3373, 0]
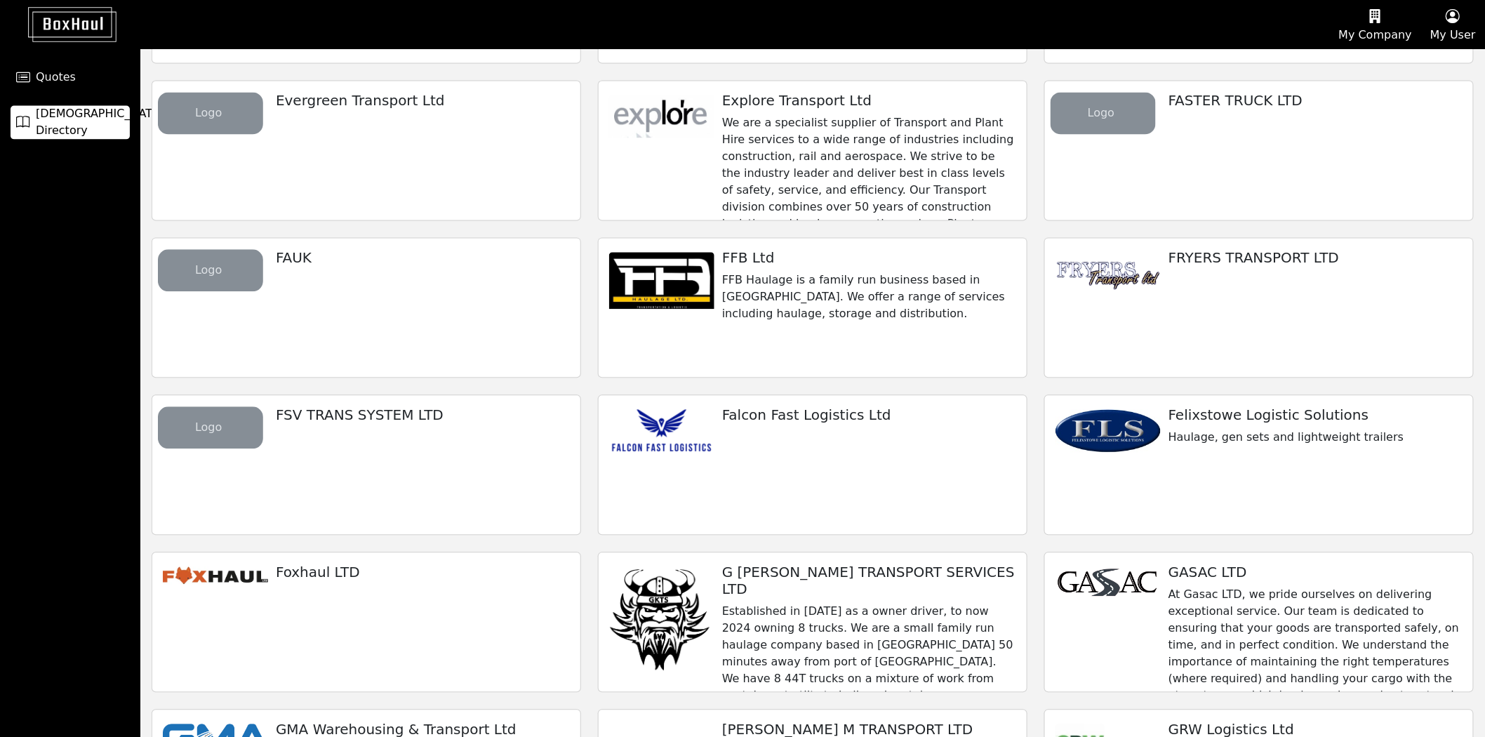
click at [910, 283] on p "FFB Haulage is a family run business based in [GEOGRAPHIC_DATA]. We offer a ran…" at bounding box center [868, 297] width 293 height 51
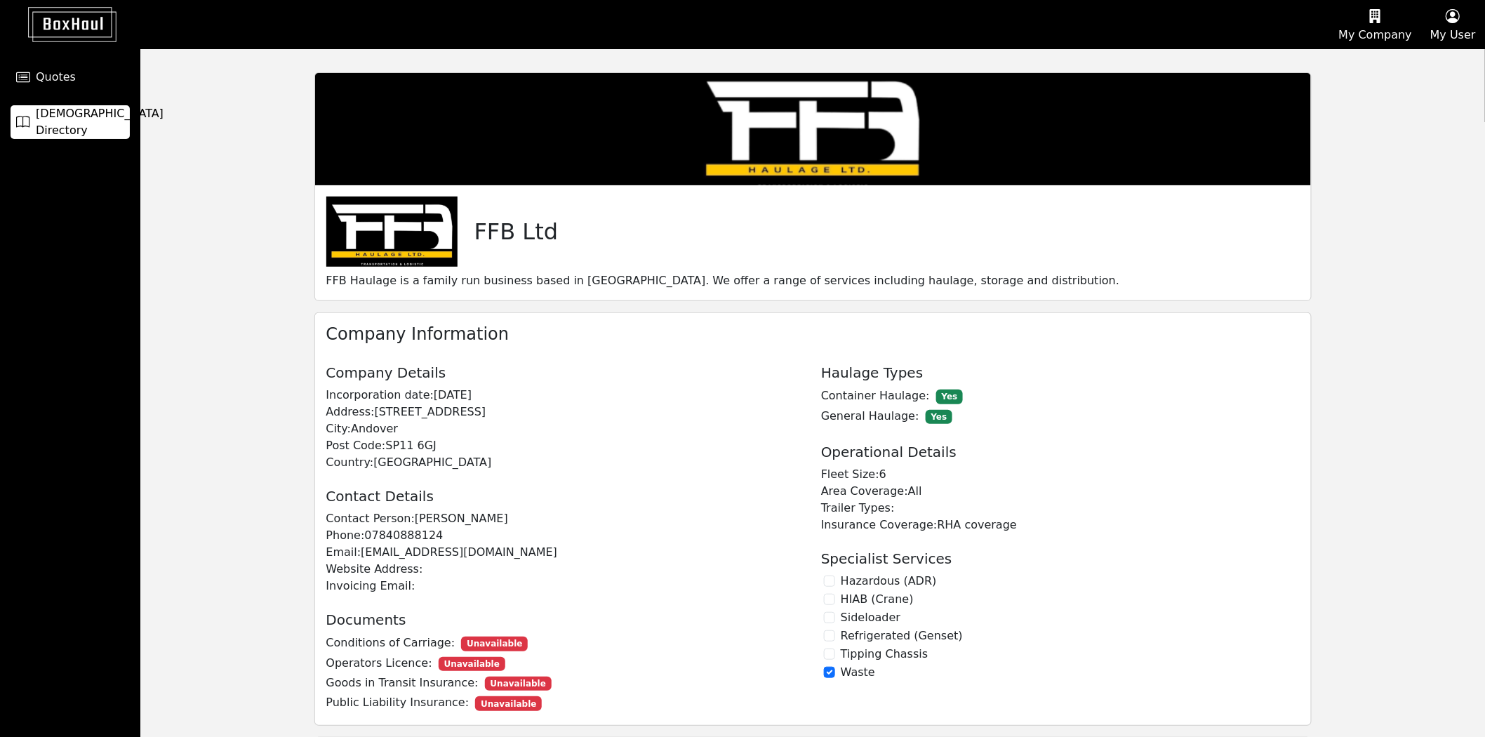
scroll to position [127, 0]
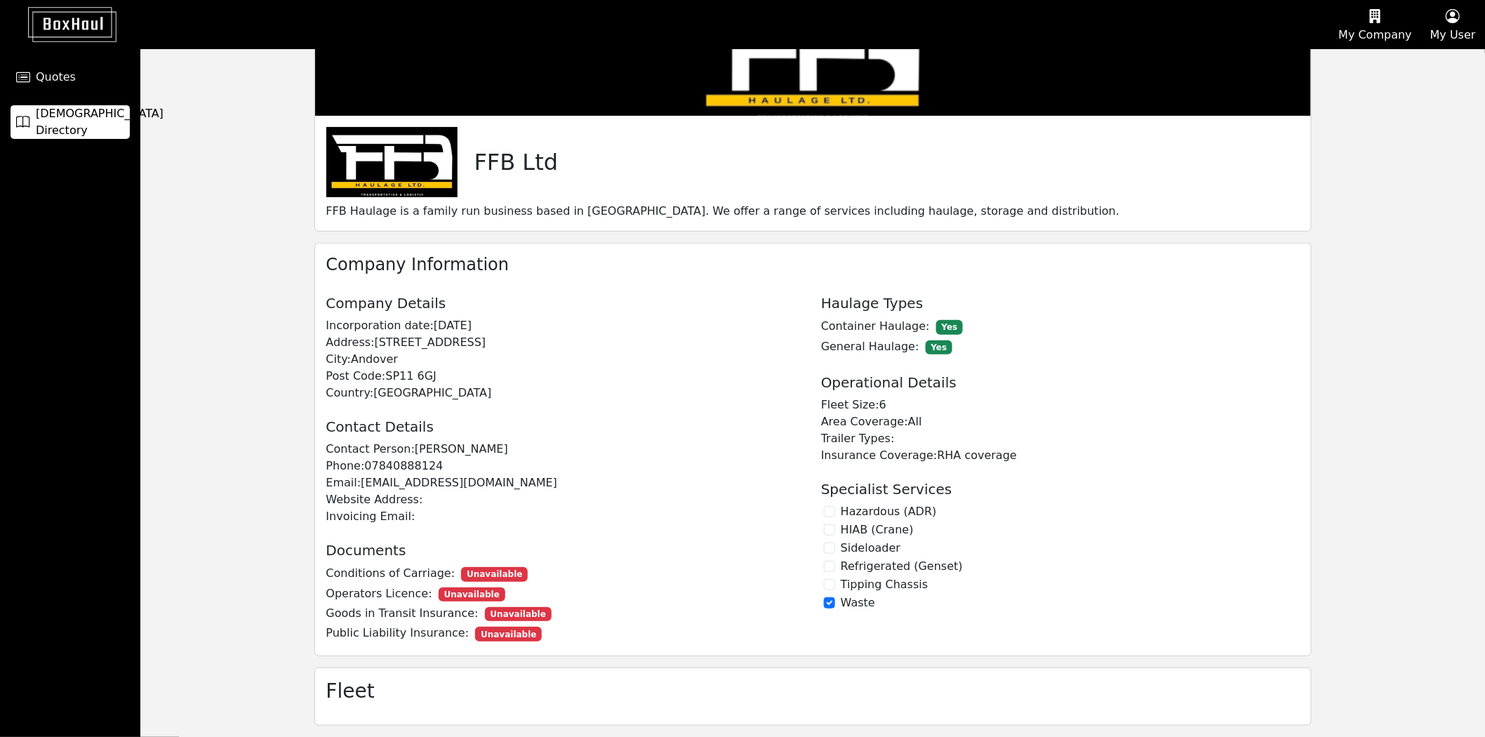
click at [100, 131] on link "[DEMOGRAPHIC_DATA] Directory" at bounding box center [70, 122] width 119 height 34
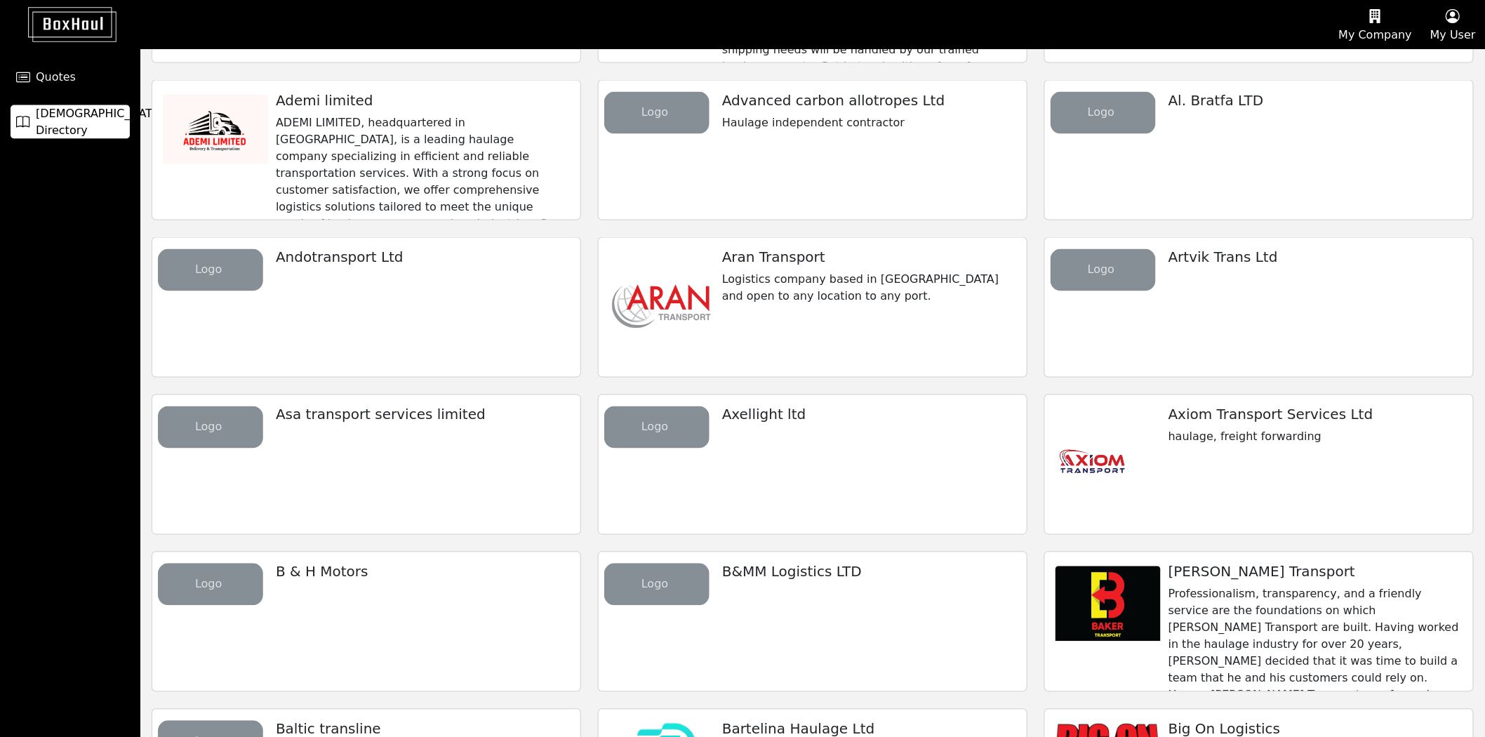
click at [840, 295] on p "Logistics company based in [GEOGRAPHIC_DATA] and open to any location to any po…" at bounding box center [868, 289] width 293 height 34
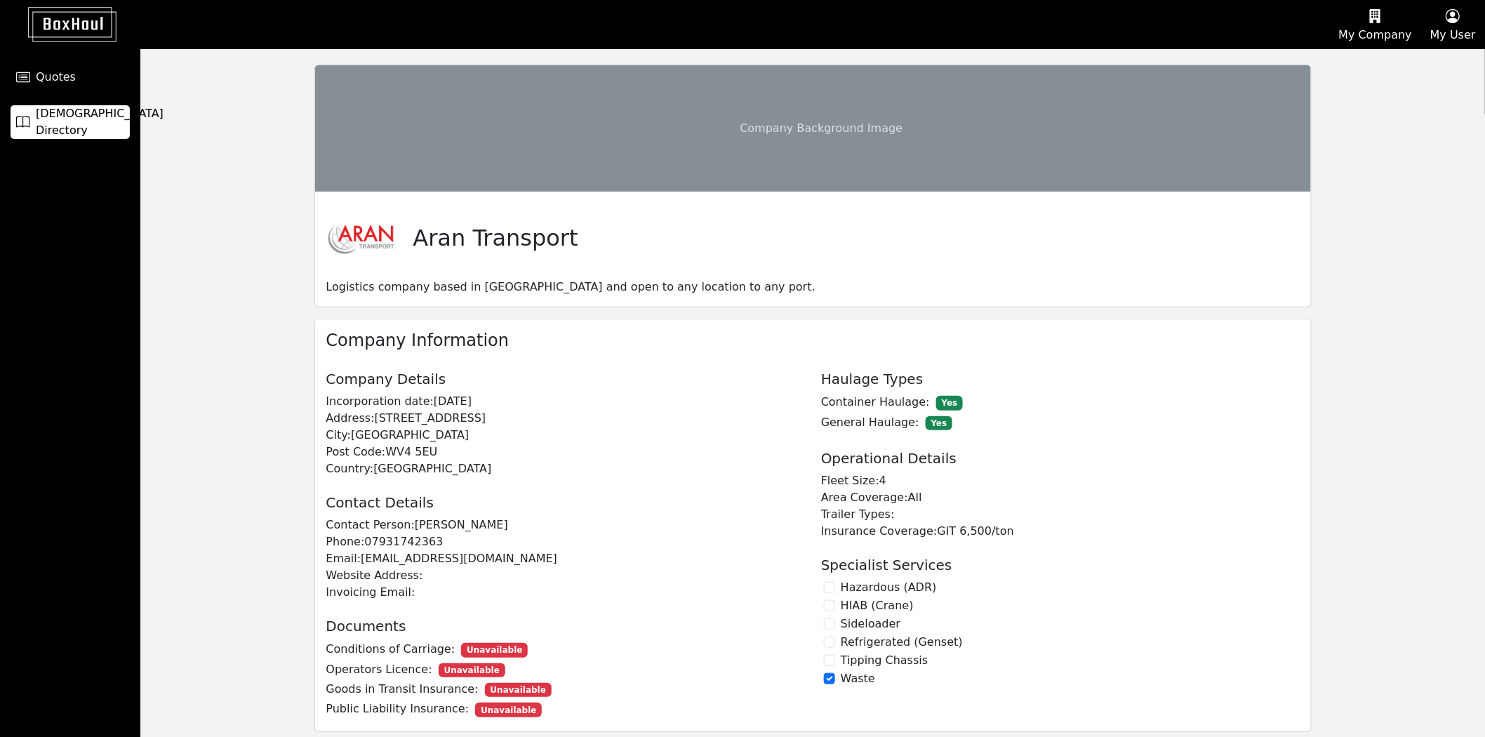
scroll to position [141, 0]
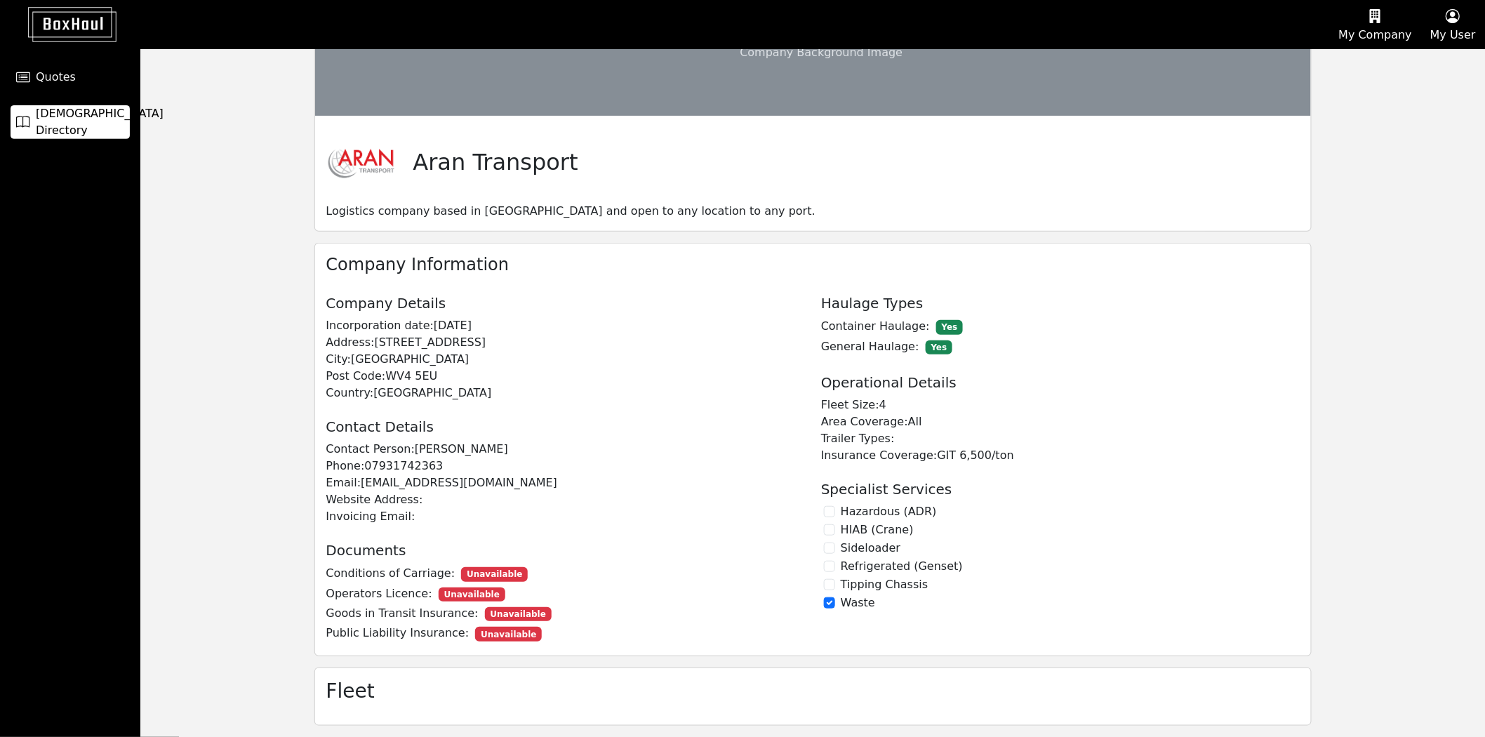
click at [100, 121] on span "[DEMOGRAPHIC_DATA] Directory" at bounding box center [100, 122] width 128 height 34
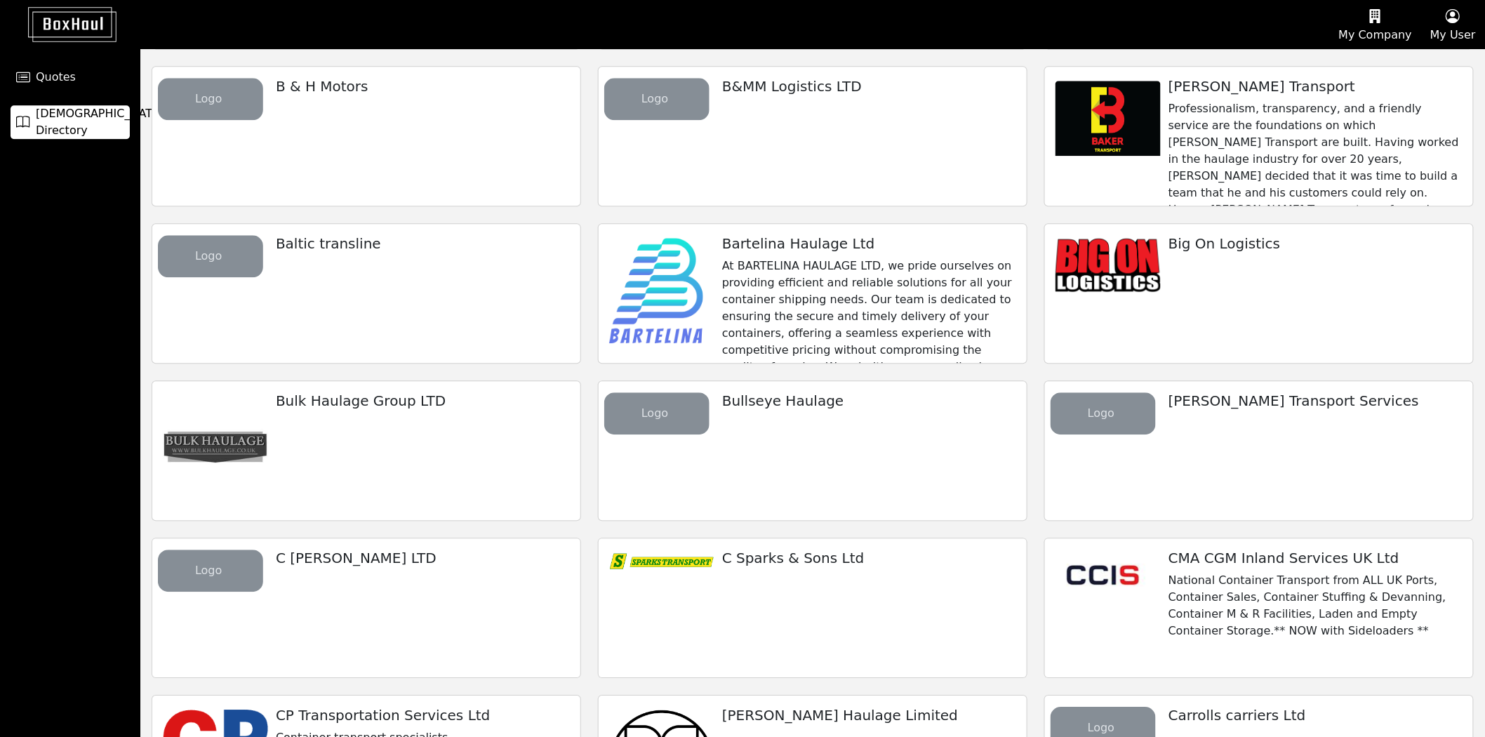
scroll to position [1032, 0]
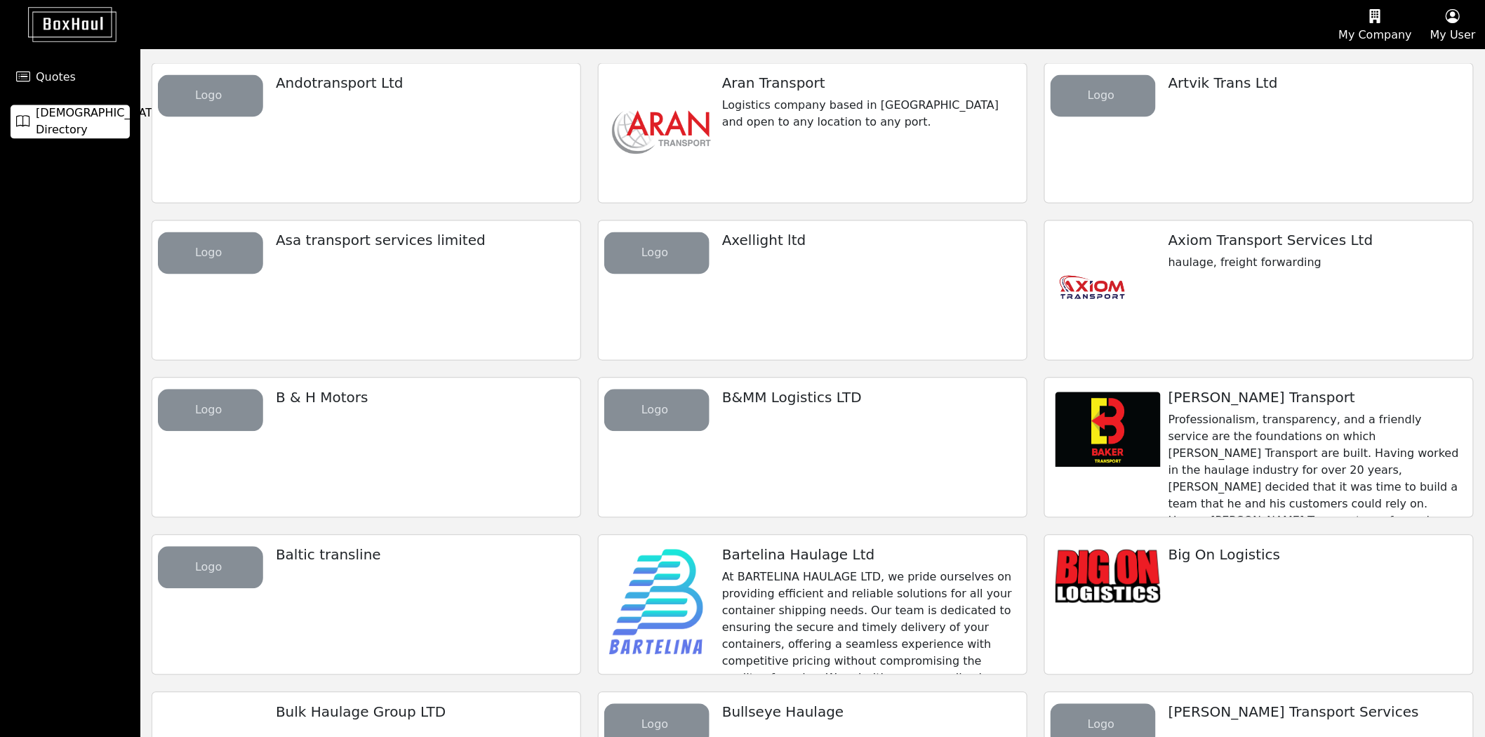
click at [1246, 244] on h5 "Axiom Transport Services Ltd" at bounding box center [1315, 240] width 293 height 17
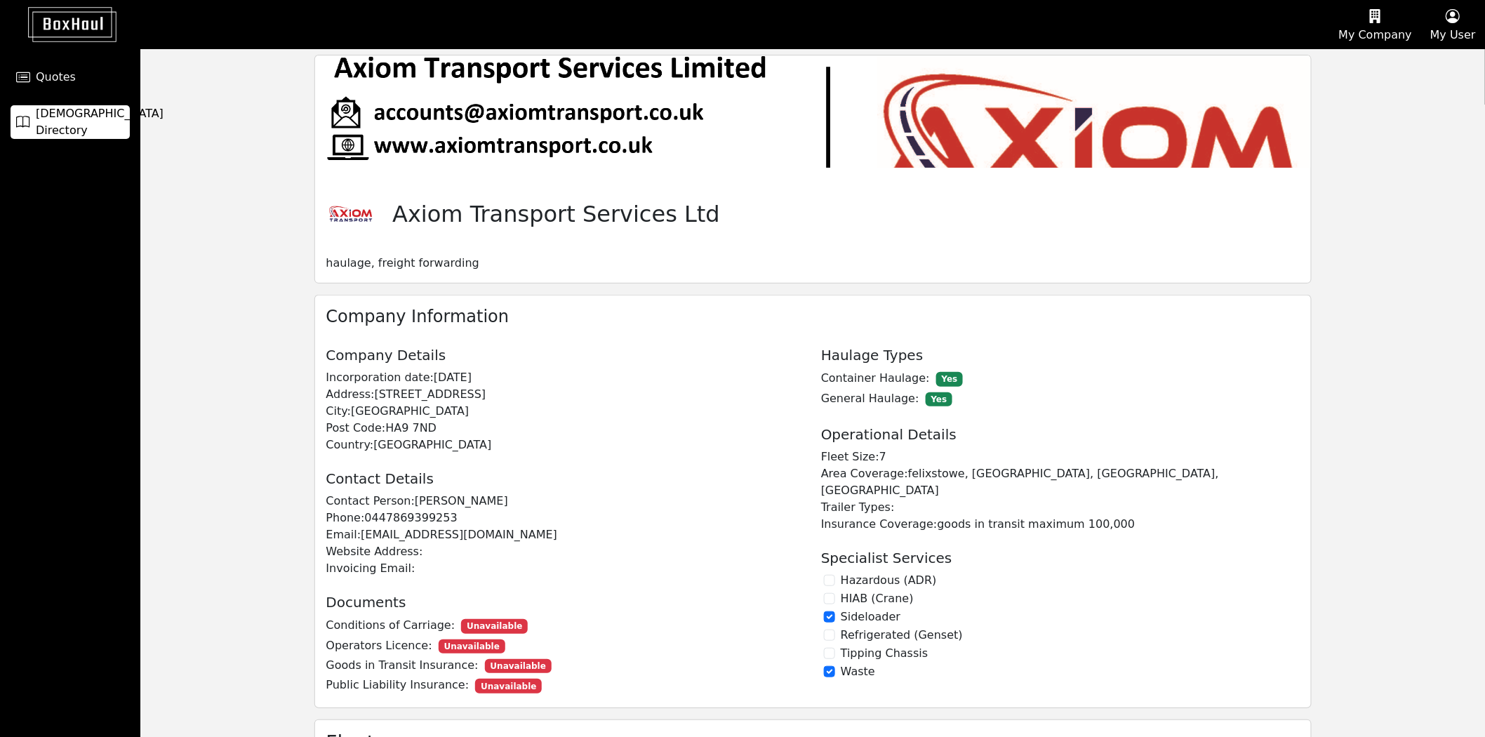
scroll to position [127, 0]
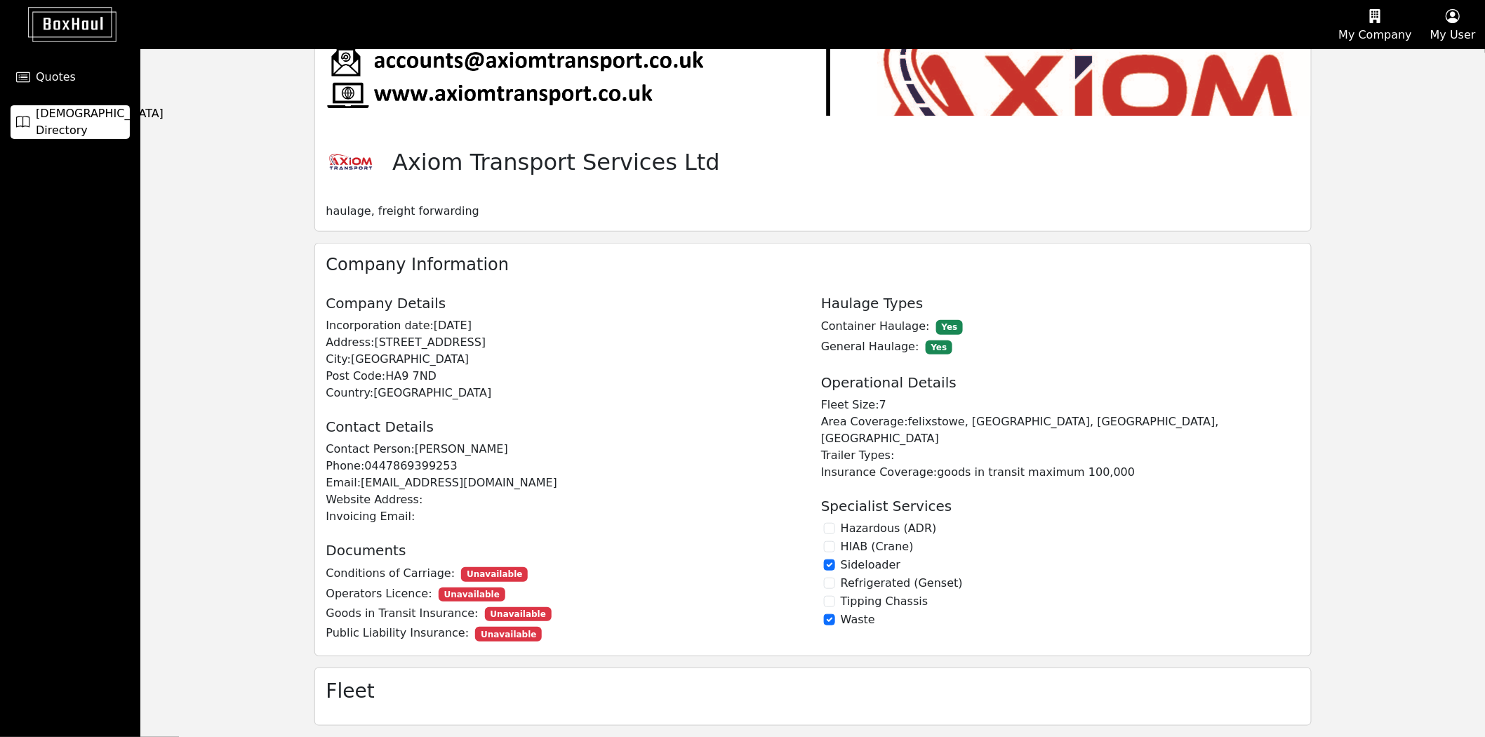
click at [105, 124] on span "[DEMOGRAPHIC_DATA] Directory" at bounding box center [100, 122] width 128 height 34
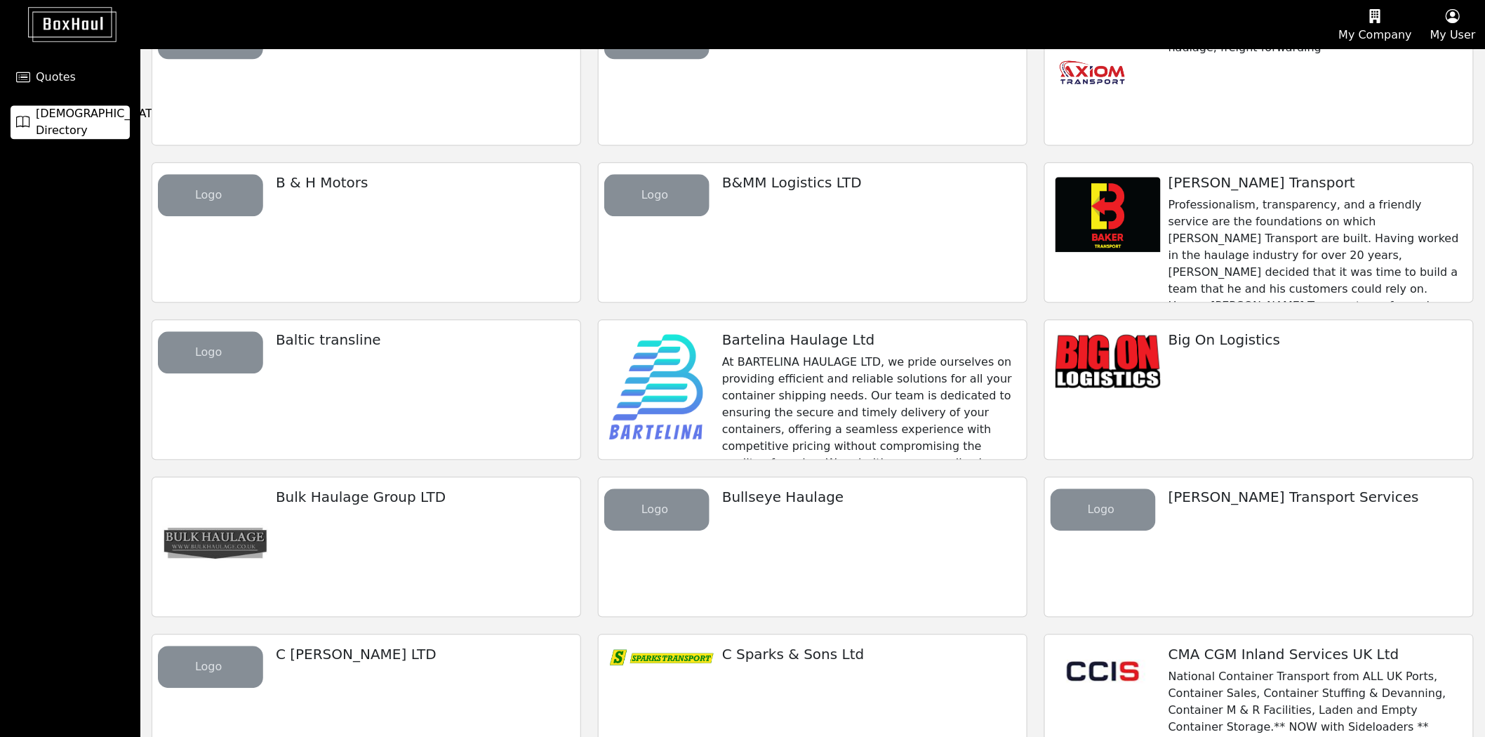
click at [819, 372] on p "At BARTELINA HAULAGE LTD, we pride ourselves on providing efficient and reliabl…" at bounding box center [868, 430] width 293 height 152
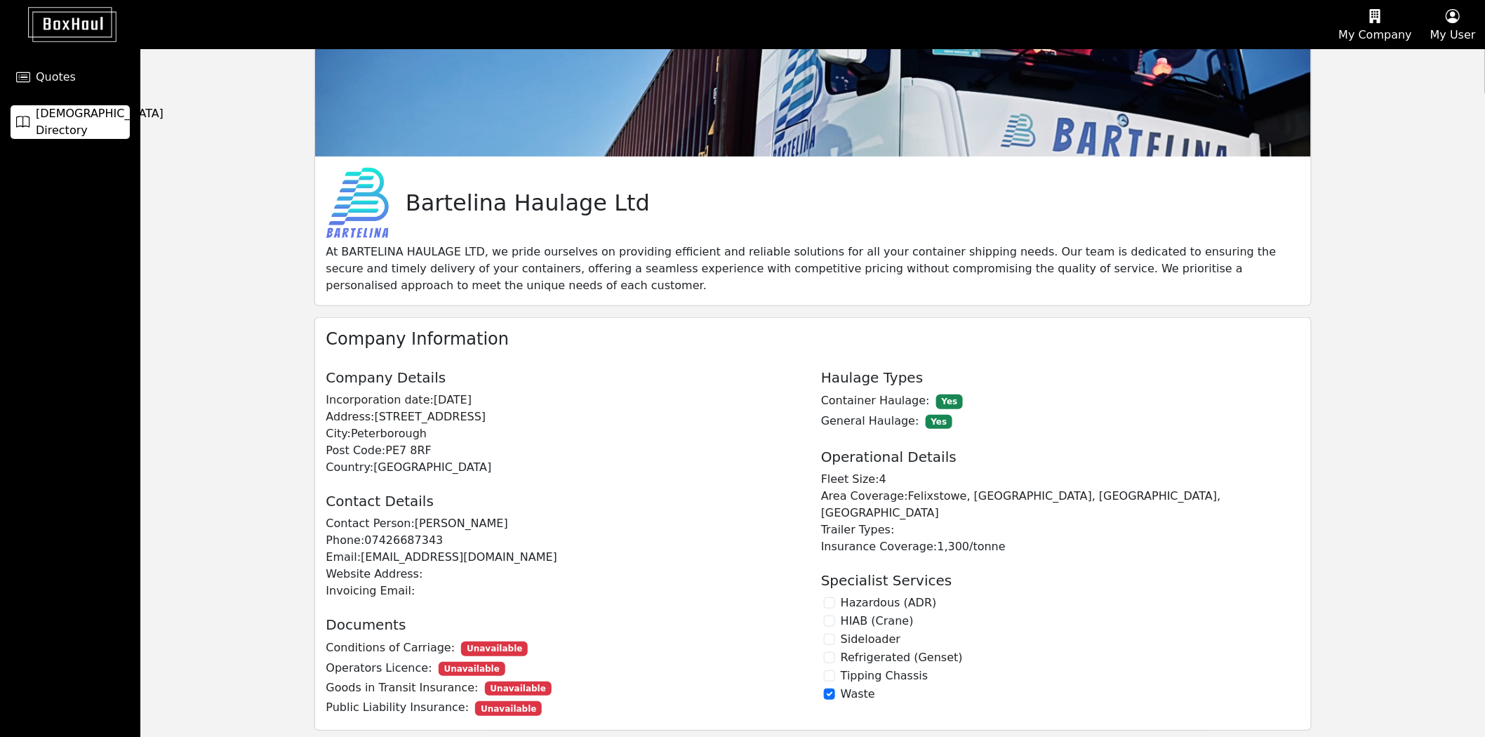
scroll to position [160, 0]
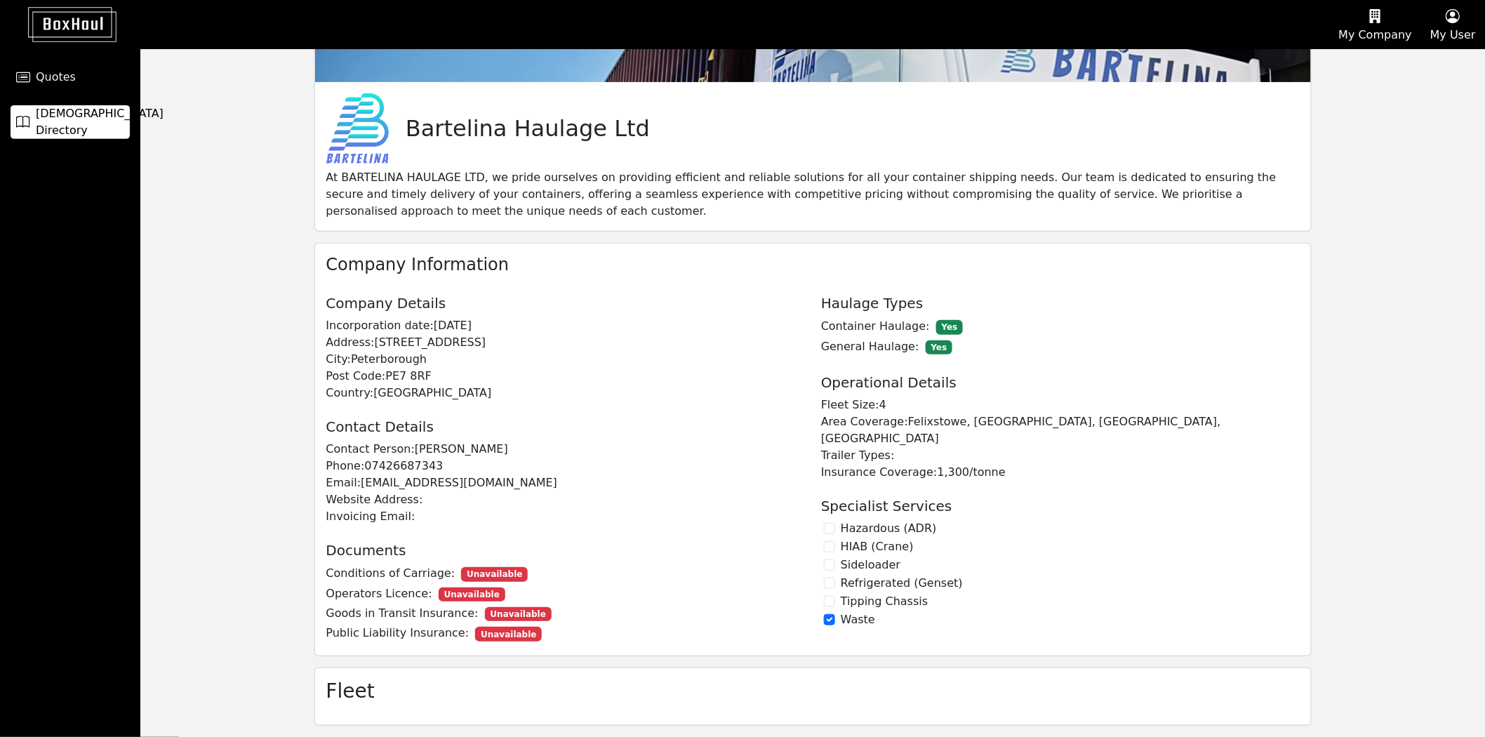
click at [103, 131] on link "[DEMOGRAPHIC_DATA] Directory" at bounding box center [70, 122] width 119 height 34
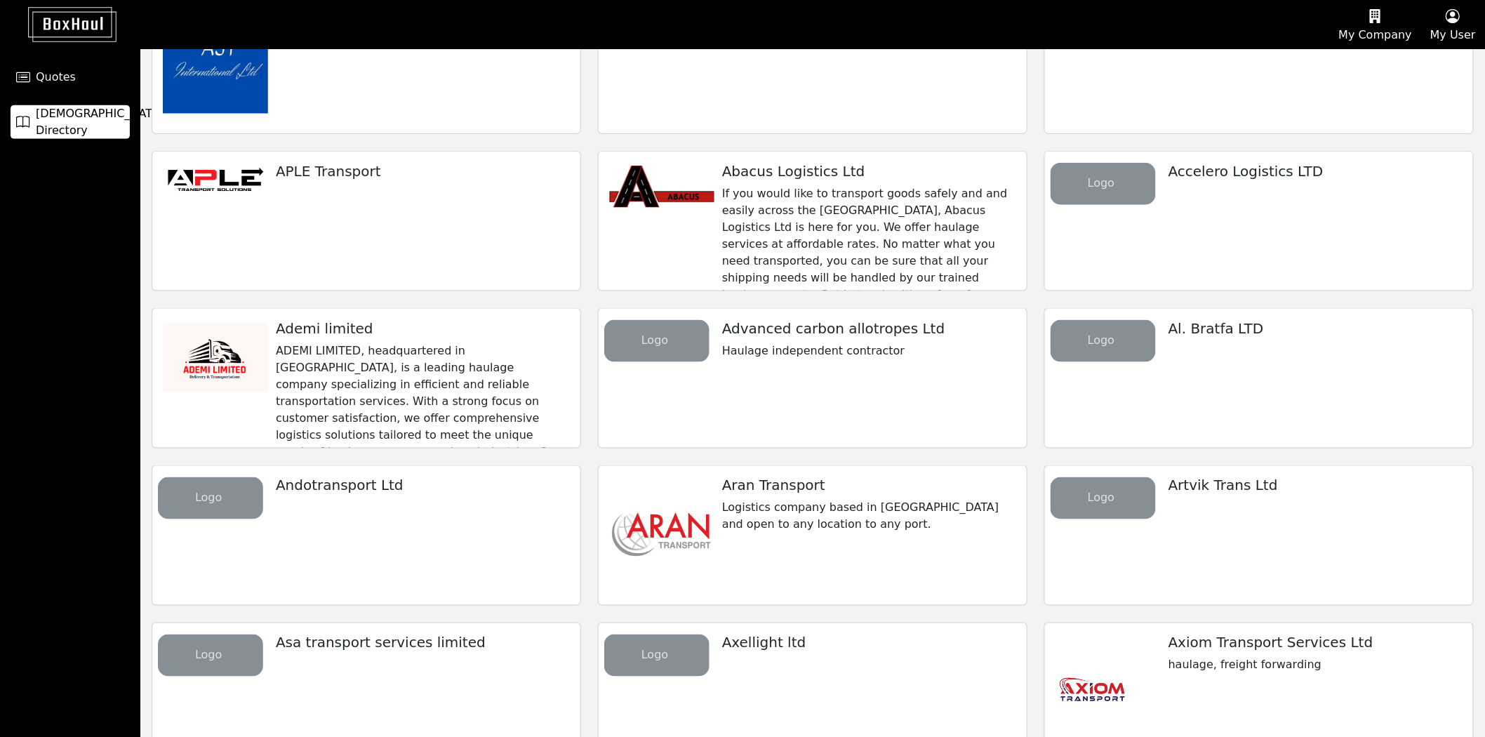
click at [460, 361] on p "ADEMI LIMITED, headquartered in [GEOGRAPHIC_DATA], is a leading haulage company…" at bounding box center [422, 426] width 293 height 168
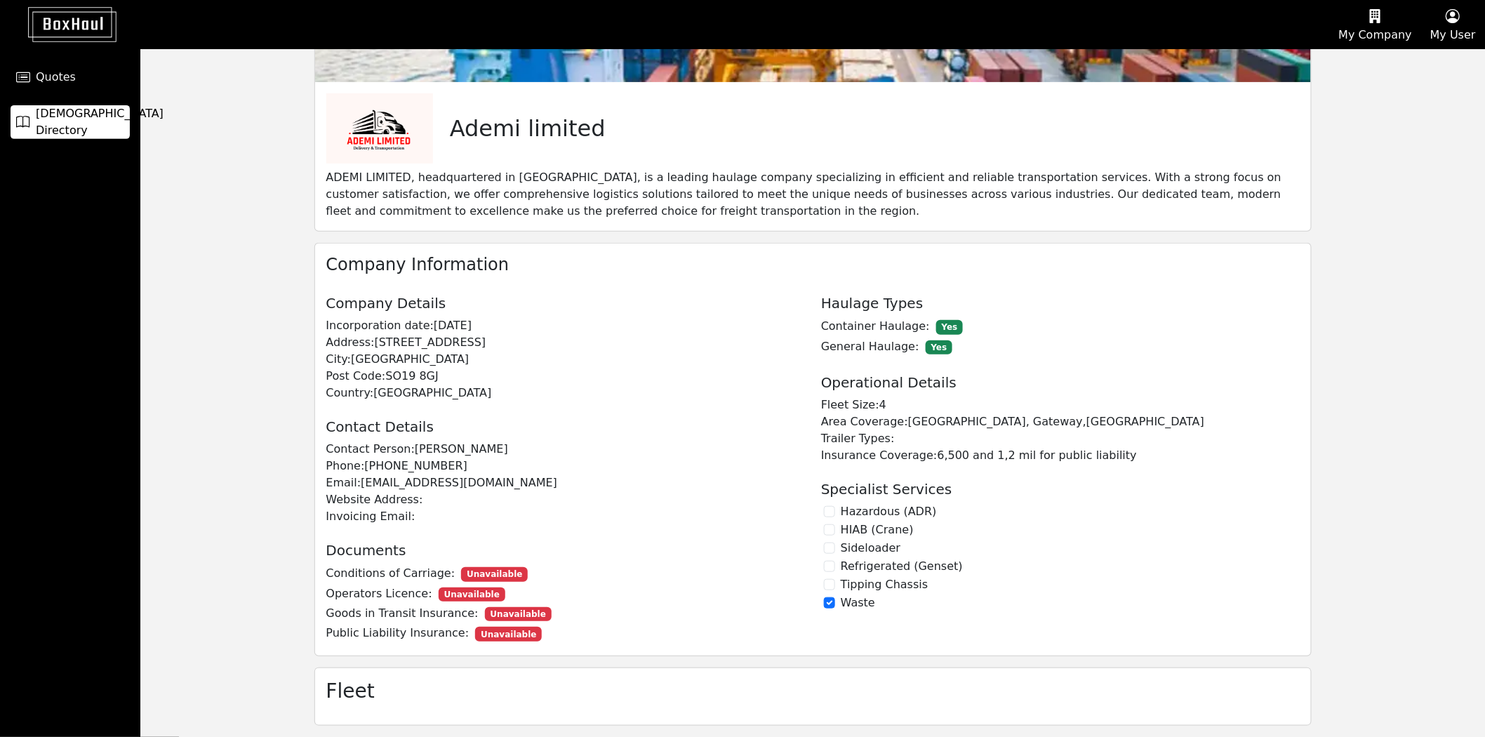
click at [79, 128] on span "[DEMOGRAPHIC_DATA] Directory" at bounding box center [100, 122] width 128 height 34
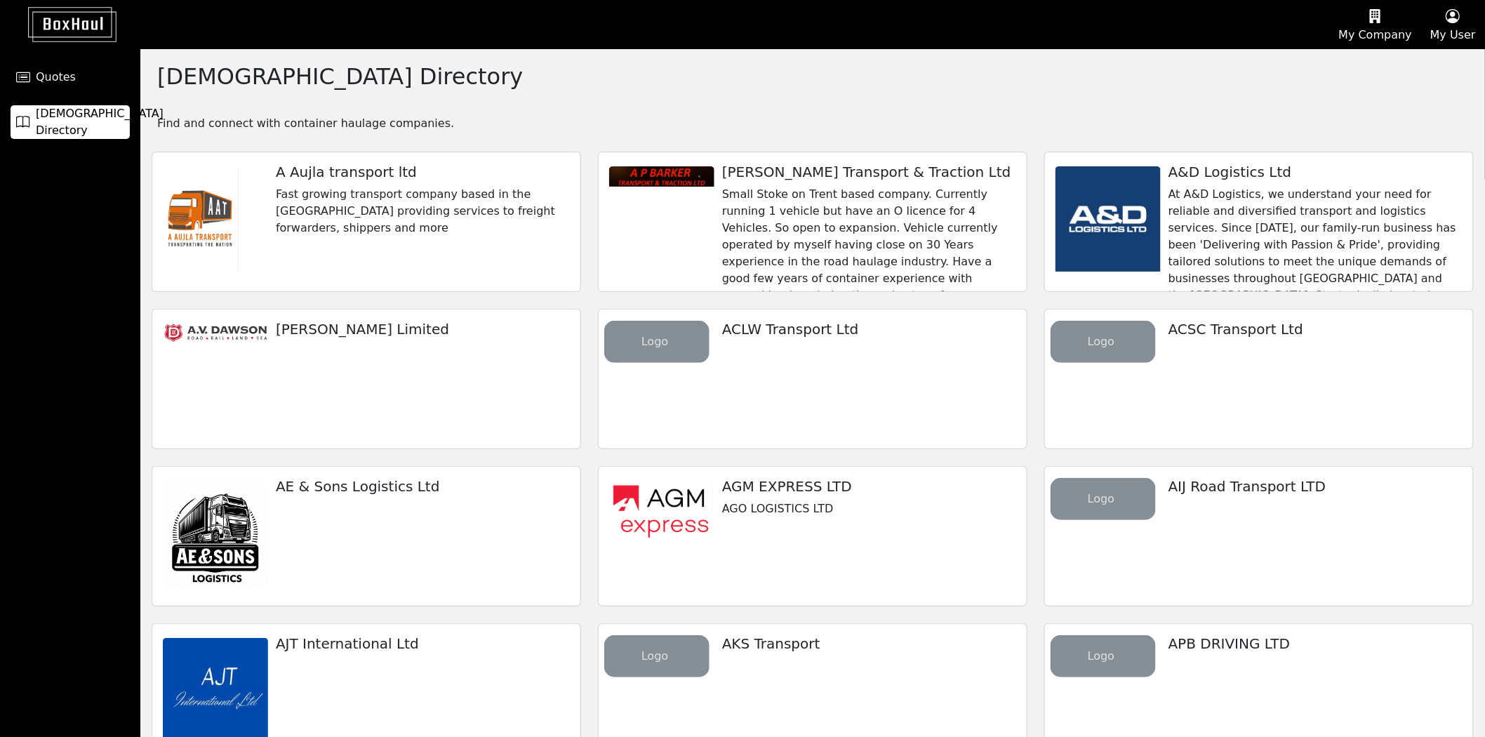
click at [1449, 27] on button "My User" at bounding box center [1453, 25] width 64 height 48
click at [1405, 117] on link "Logout" at bounding box center [1428, 112] width 111 height 22
